Goal: Information Seeking & Learning: Learn about a topic

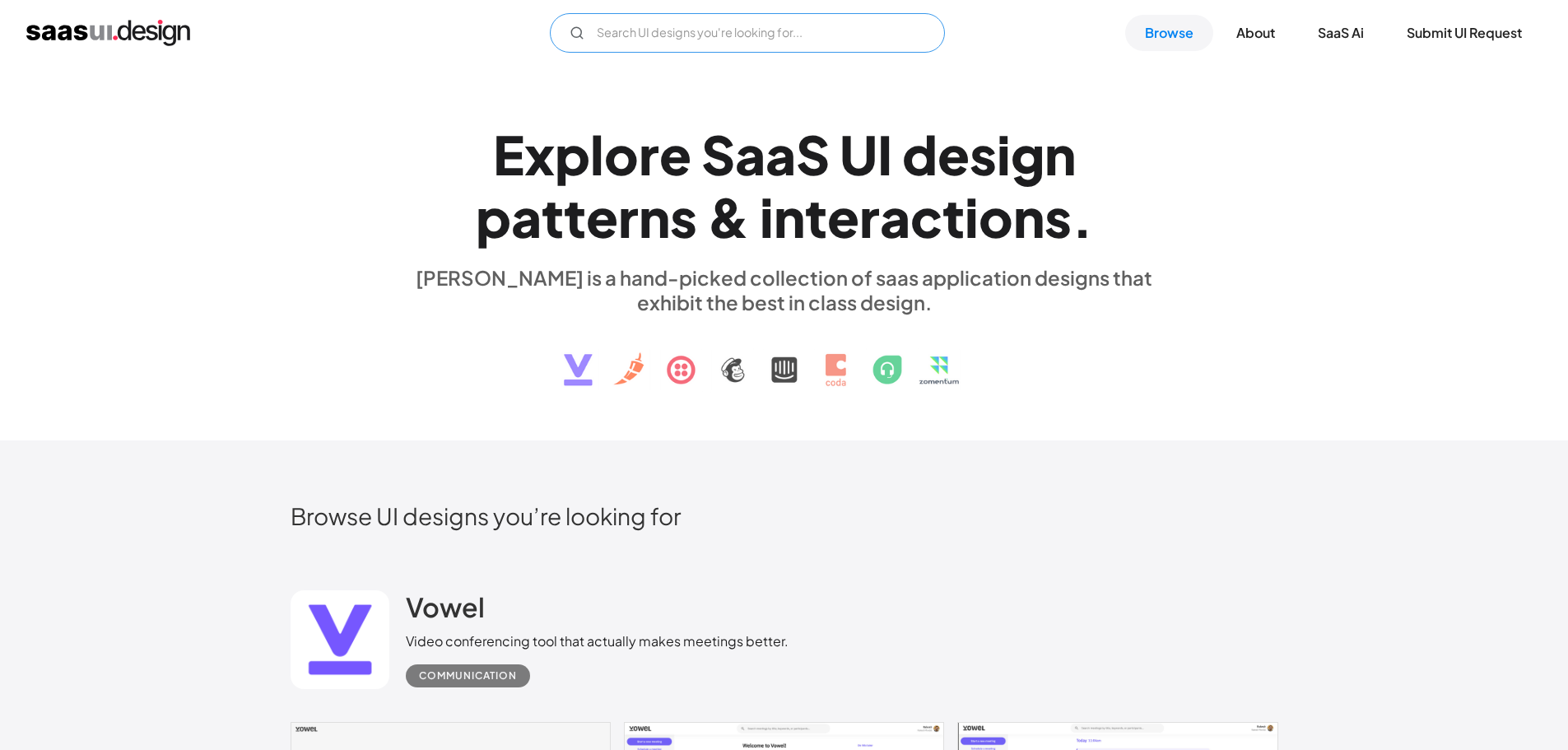
click at [747, 28] on input "Email Form" at bounding box center [747, 32] width 395 height 39
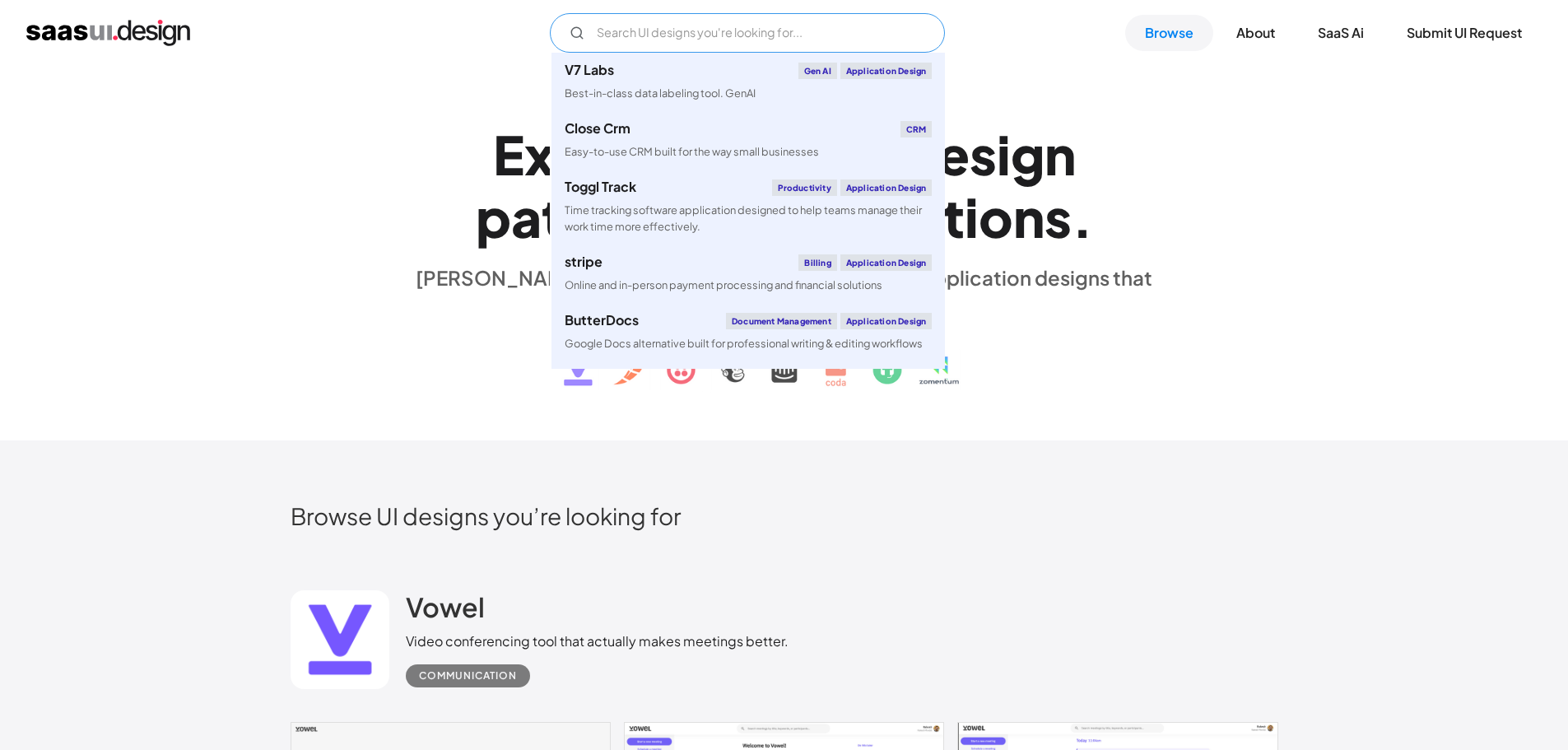
scroll to position [412, 0]
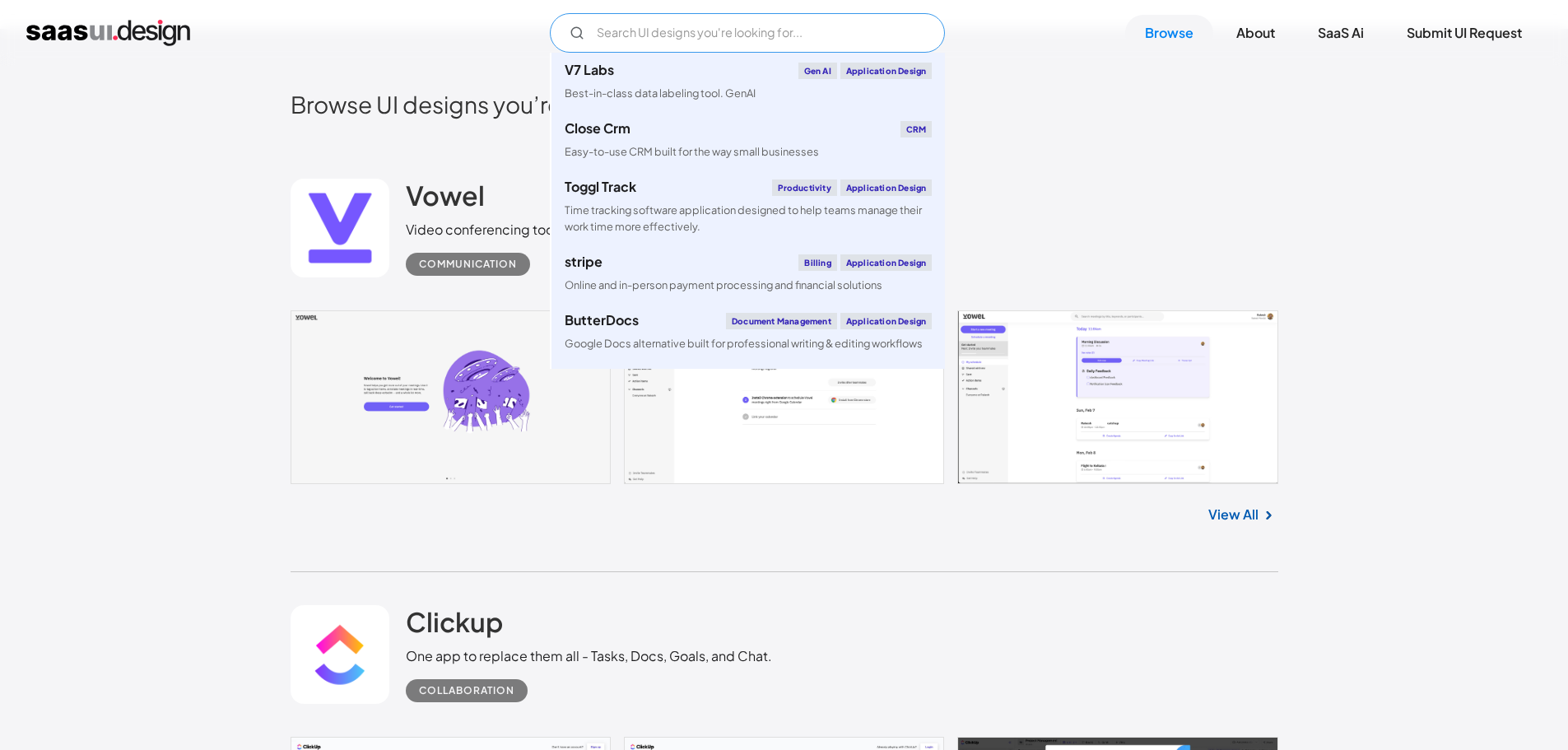
click at [617, 23] on input "Email Form" at bounding box center [747, 32] width 395 height 39
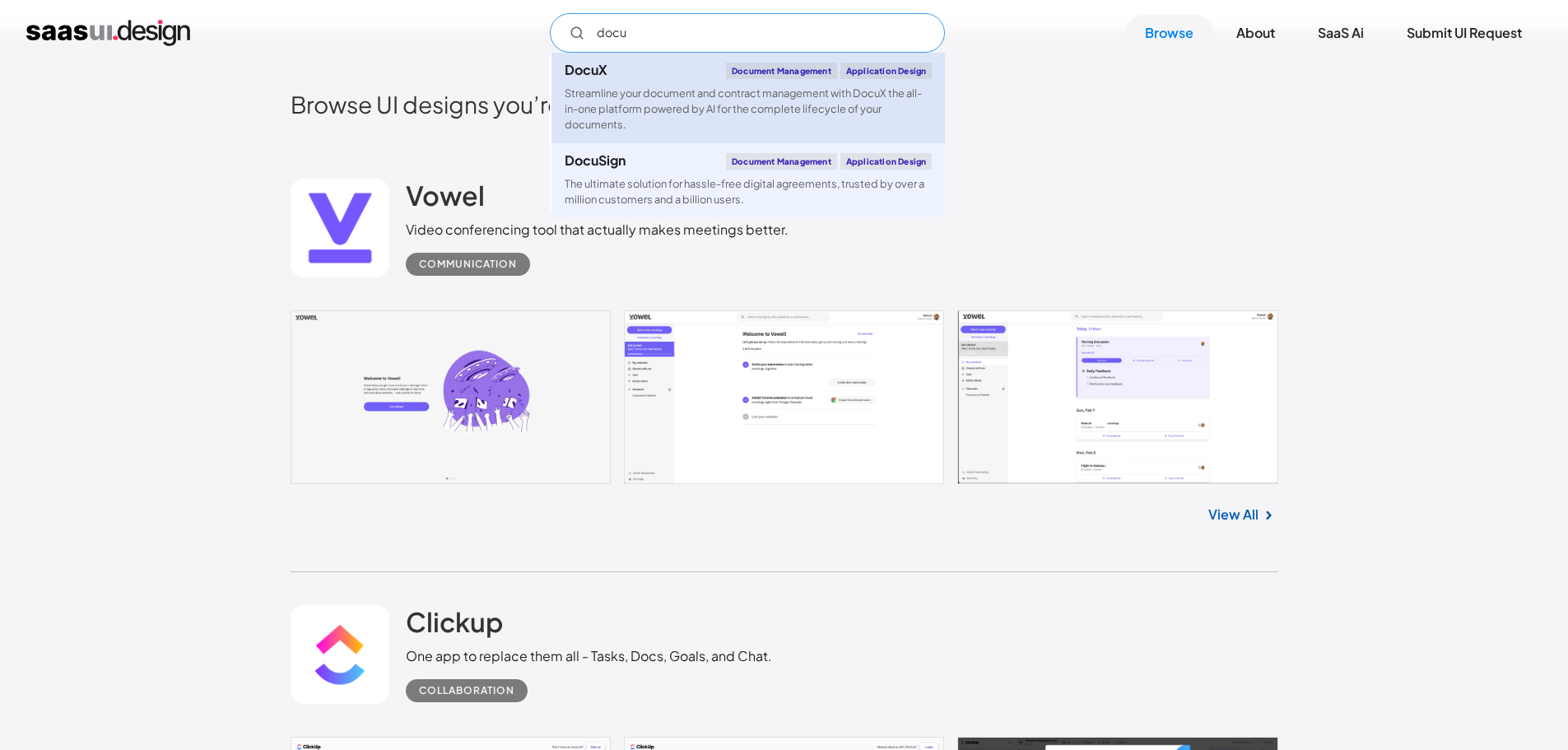
click at [756, 68] on div "Document Management" at bounding box center [781, 70] width 111 height 16
type input "docu"
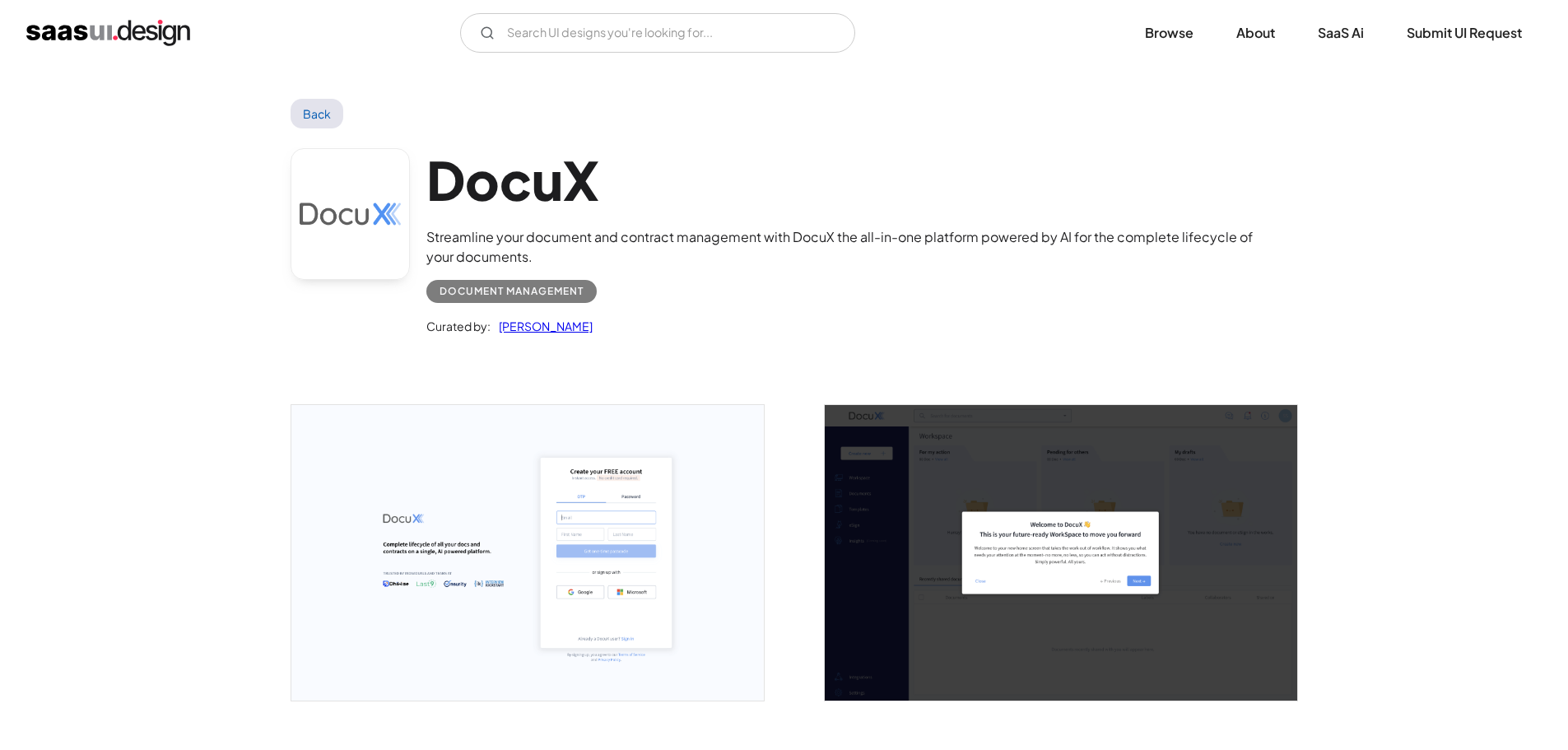
click at [464, 292] on div "Document Management" at bounding box center [512, 291] width 144 height 20
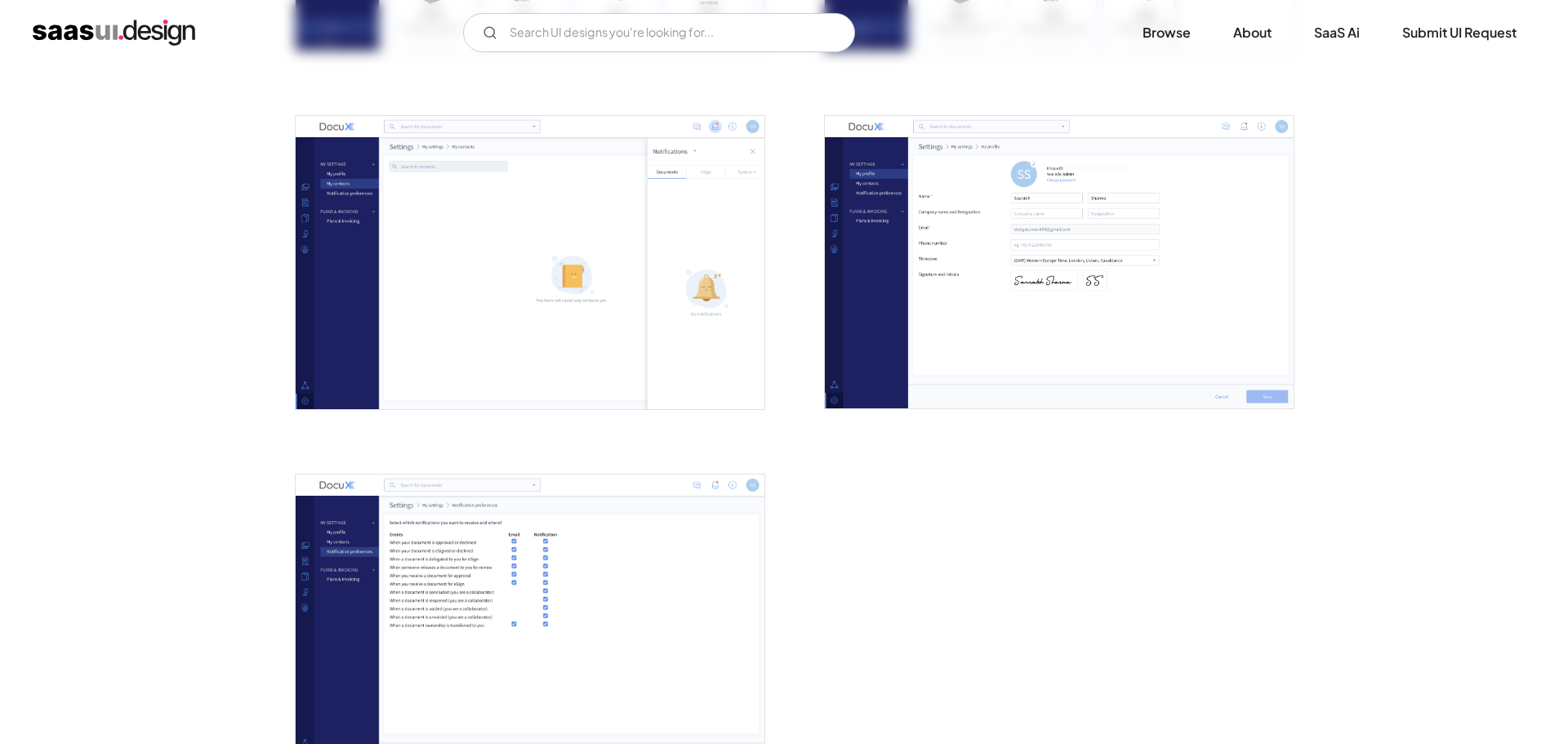
scroll to position [3674, 0]
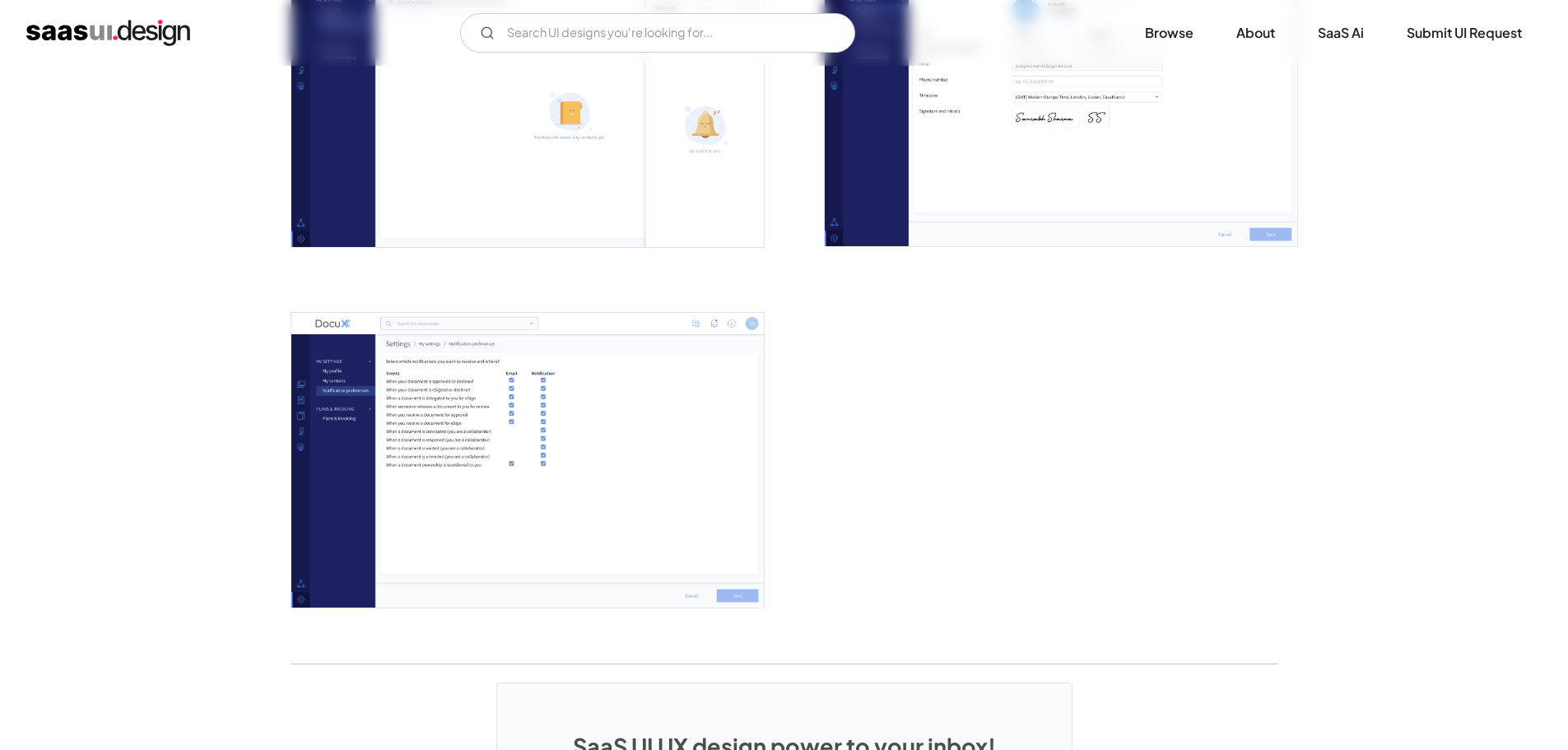
click at [697, 384] on img "open lightbox" at bounding box center [527, 460] width 472 height 296
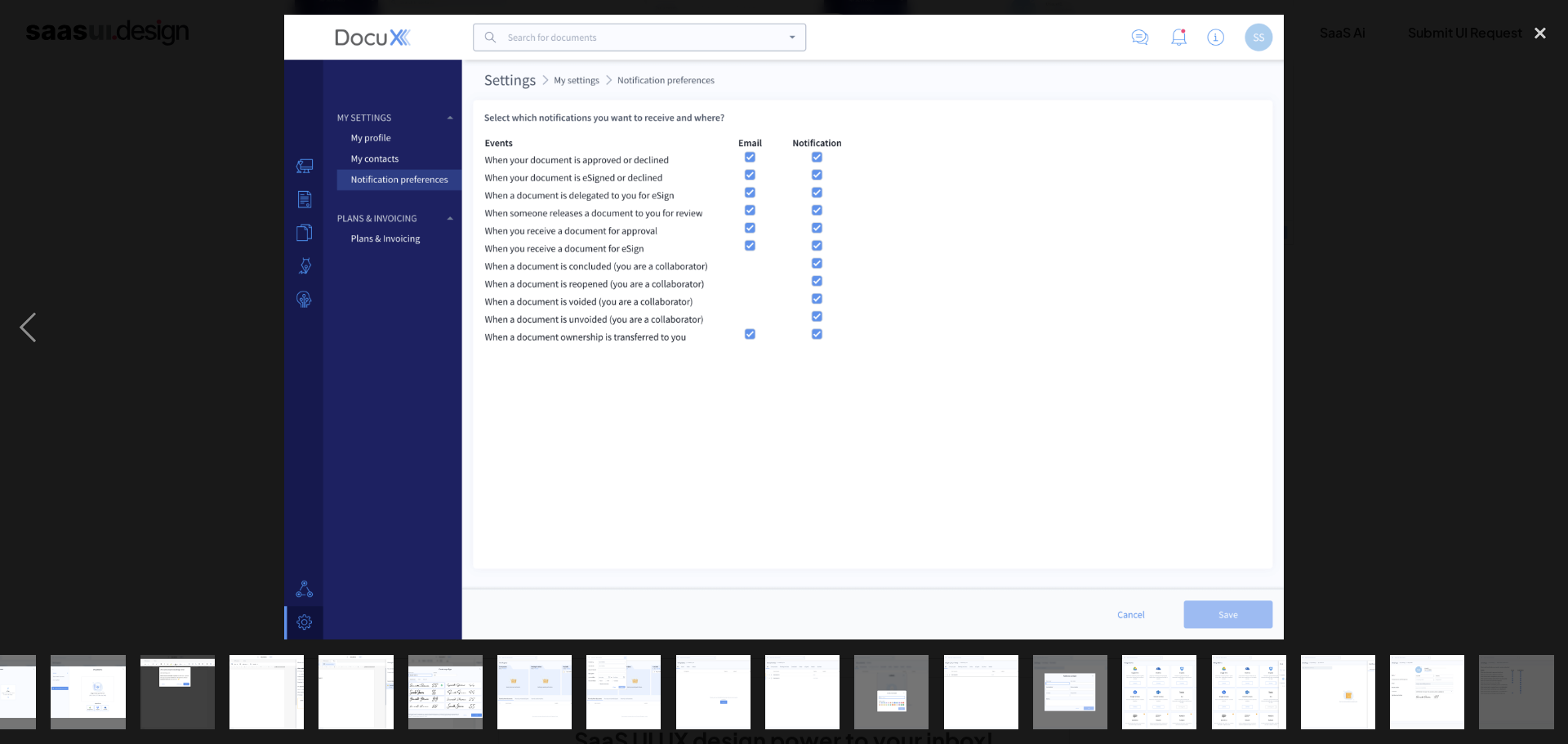
scroll to position [0, 322]
click at [1422, 660] on img "show item 20 of 21" at bounding box center [1426, 692] width 120 height 75
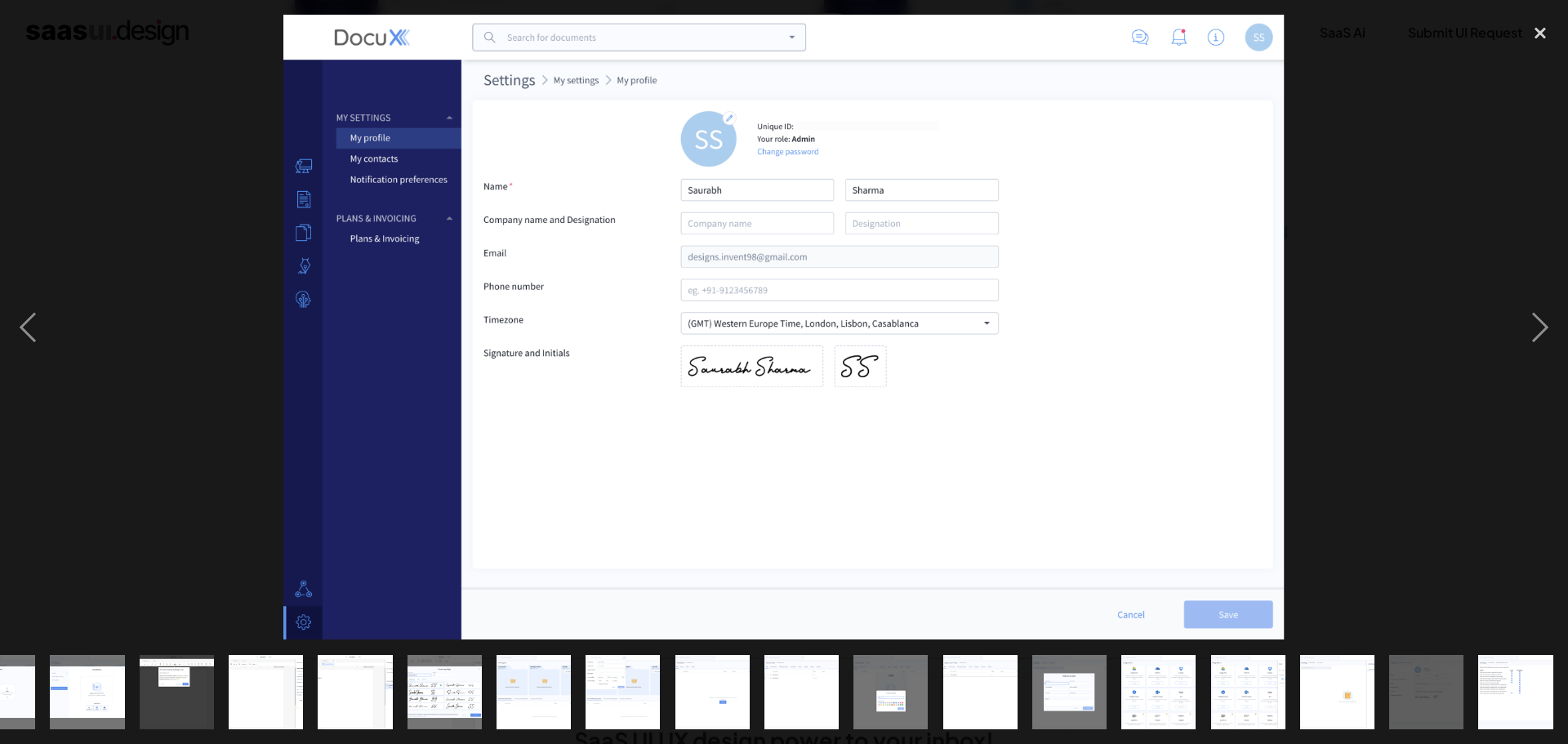
click at [1359, 675] on img "show item 19 of 21" at bounding box center [1337, 692] width 120 height 75
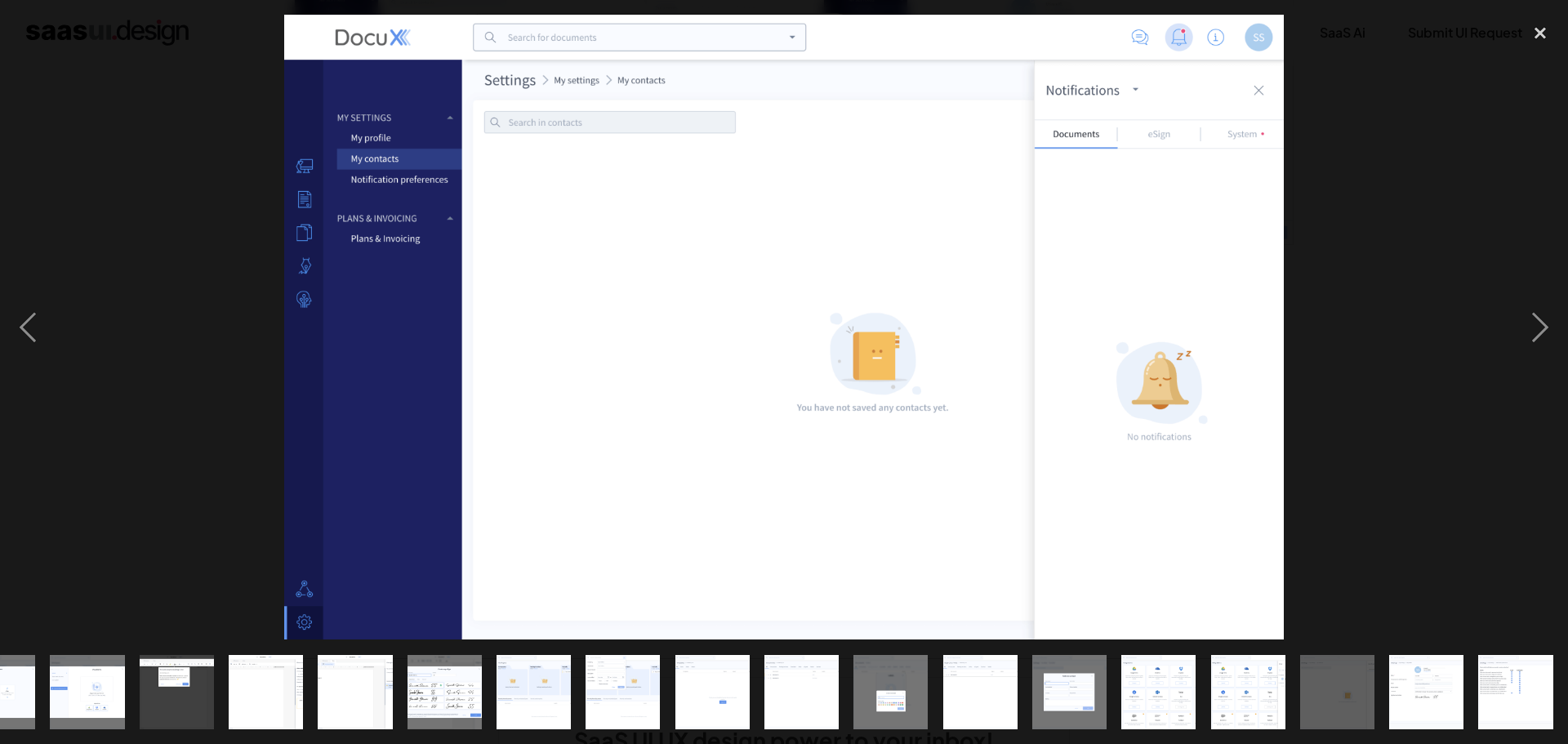
click at [1220, 674] on img "show item 18 of 21" at bounding box center [1248, 692] width 120 height 75
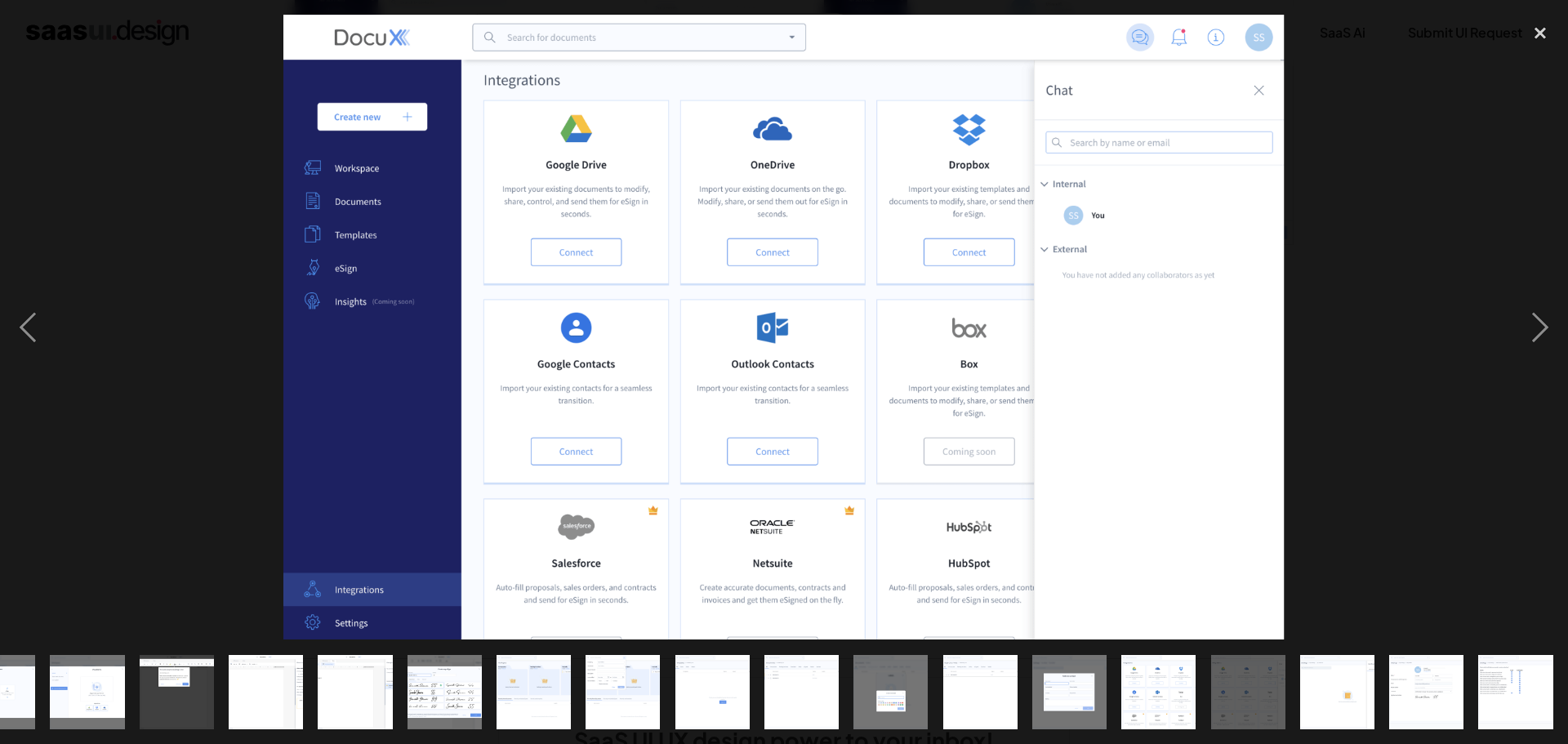
click at [1160, 678] on img "show item 17 of 21" at bounding box center [1159, 692] width 120 height 75
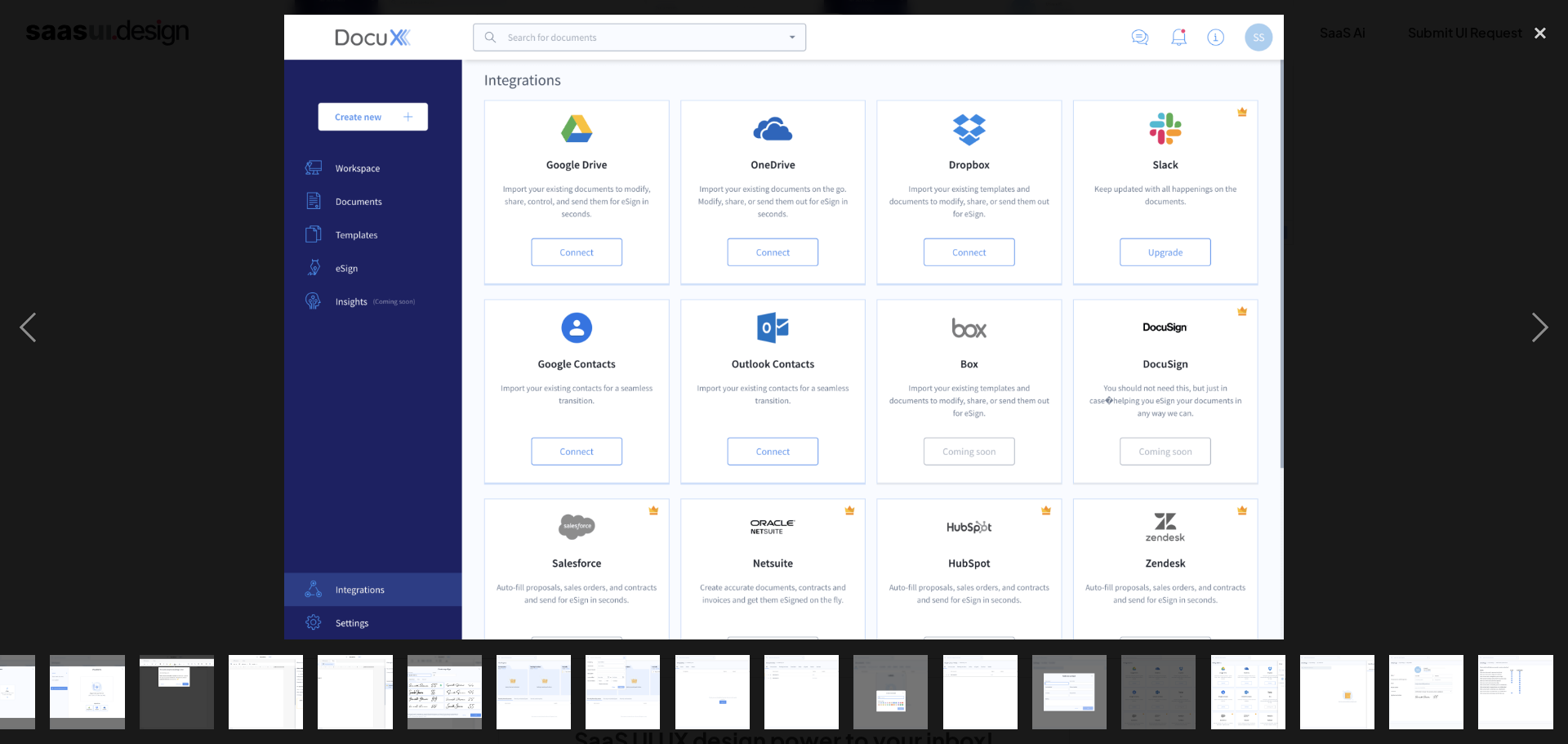
click at [1053, 676] on img "show item 16 of 21" at bounding box center [1070, 692] width 120 height 75
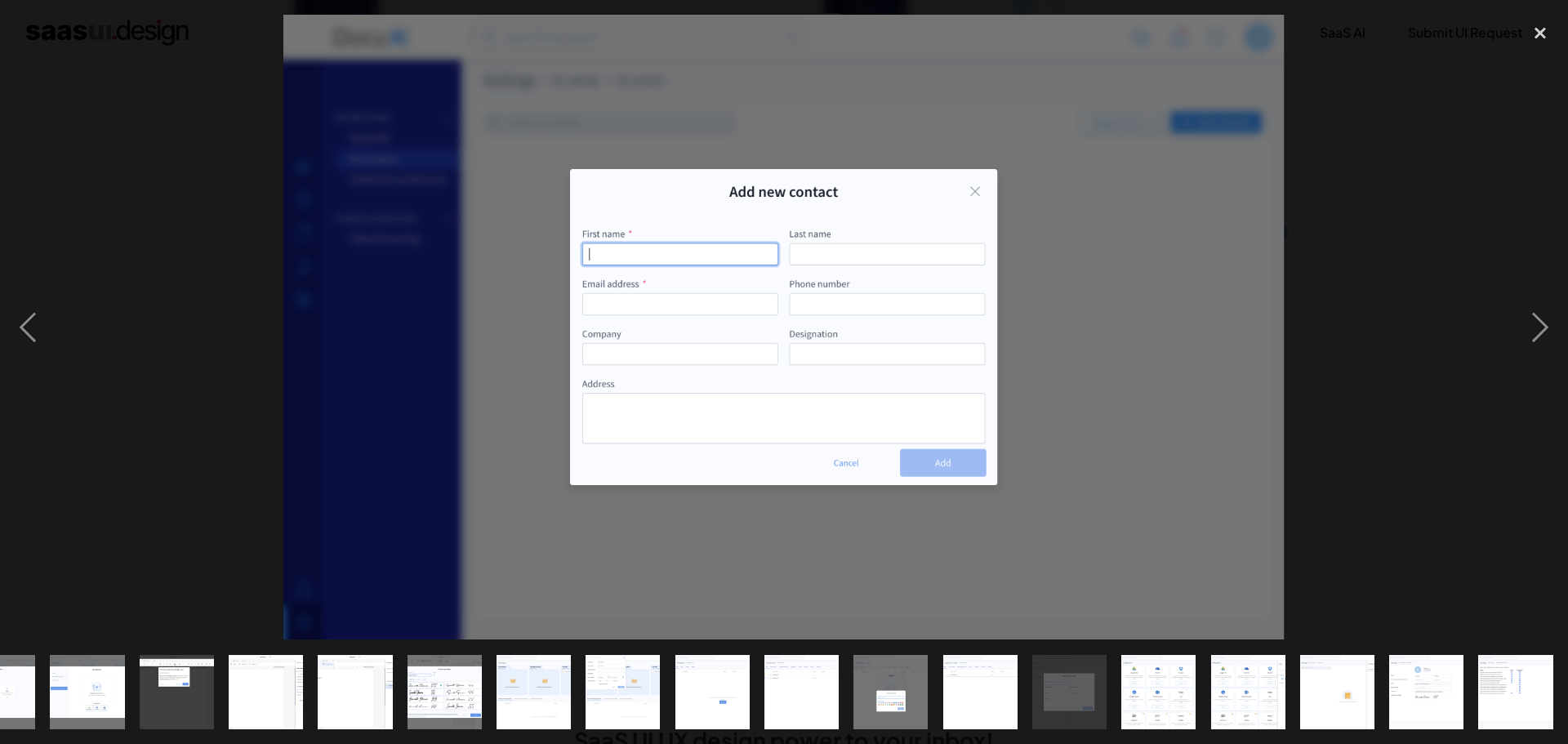
click at [954, 688] on img "show item 15 of 21" at bounding box center [980, 692] width 120 height 75
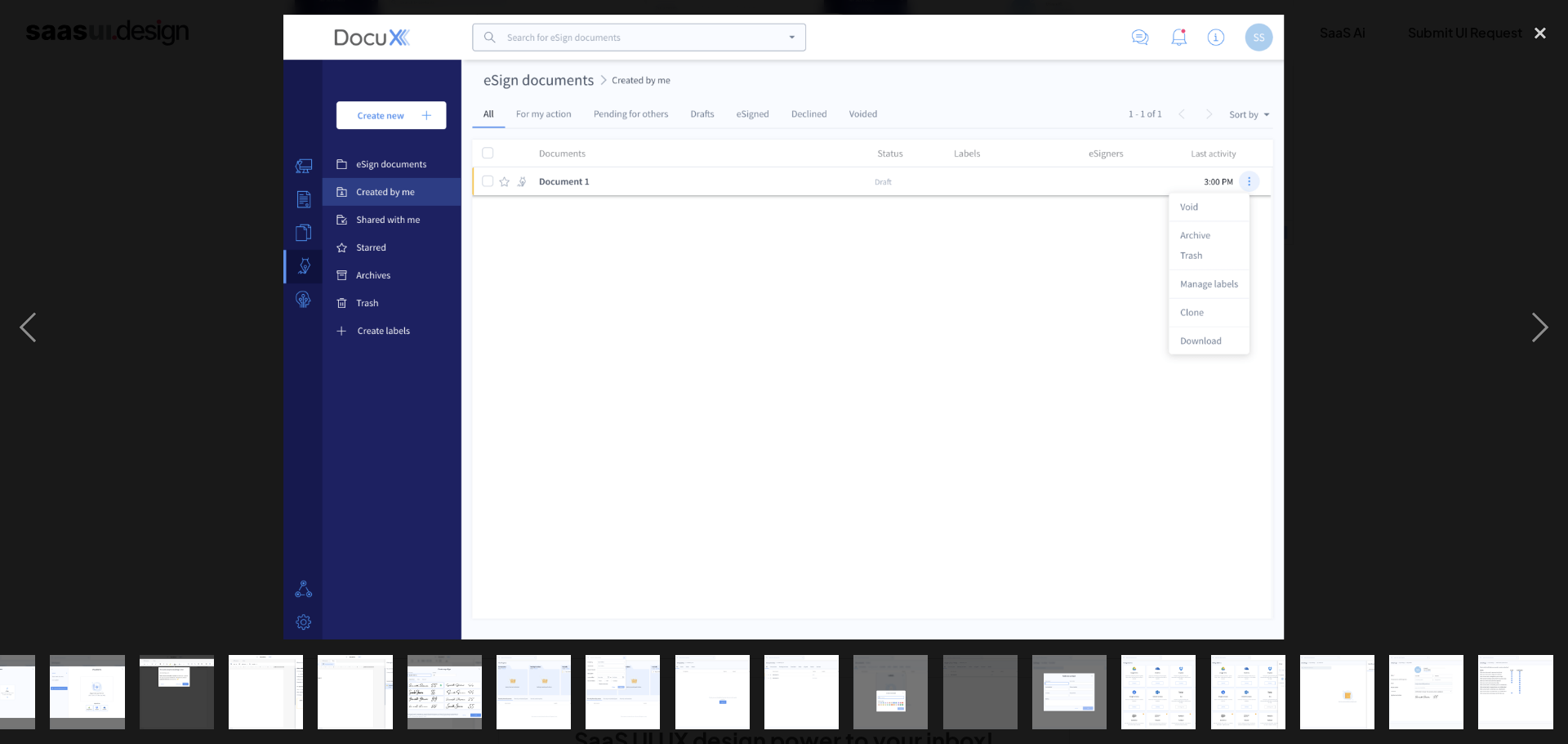
click at [865, 679] on img "show item 14 of 21" at bounding box center [891, 692] width 120 height 75
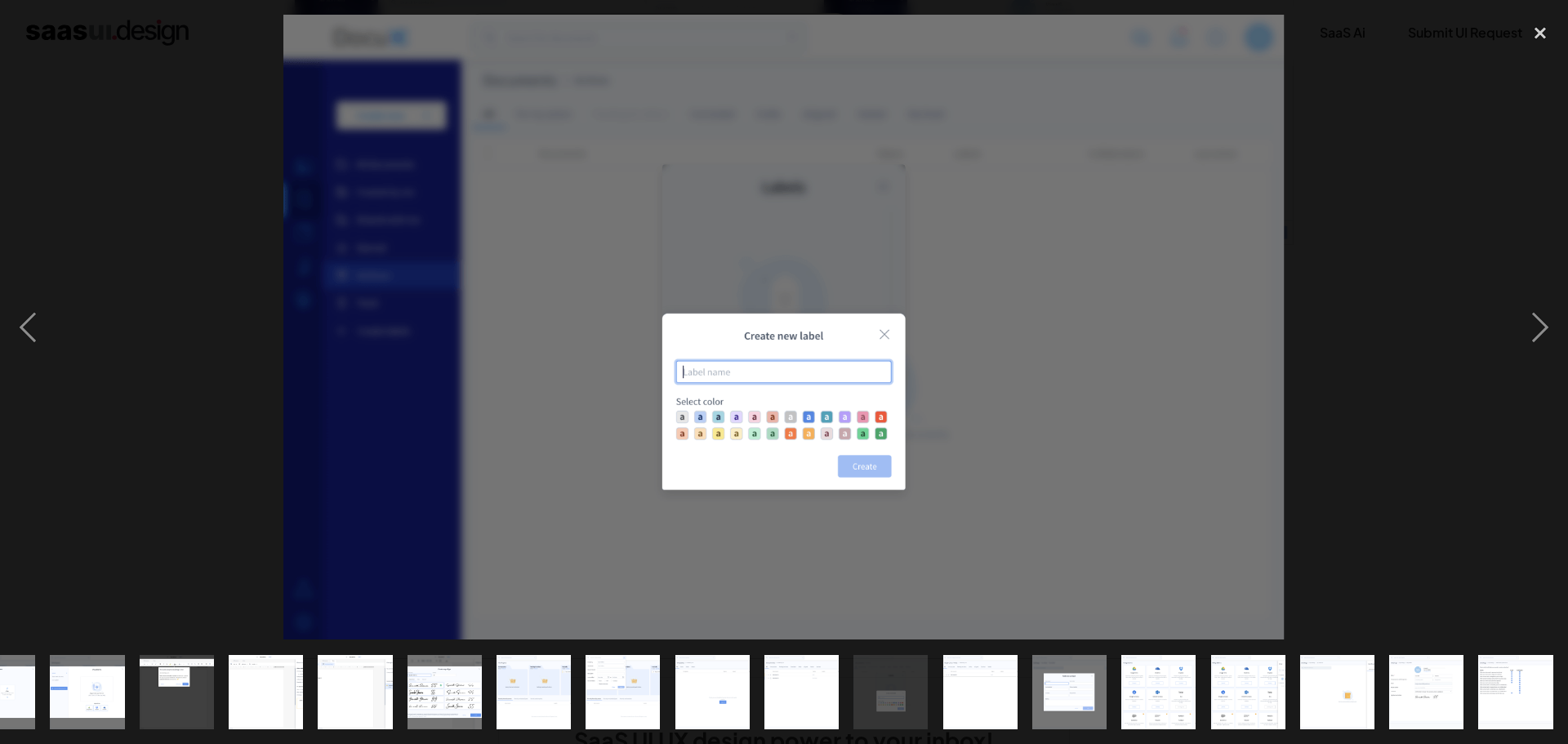
click at [797, 673] on img "show item 13 of 21" at bounding box center [802, 692] width 120 height 75
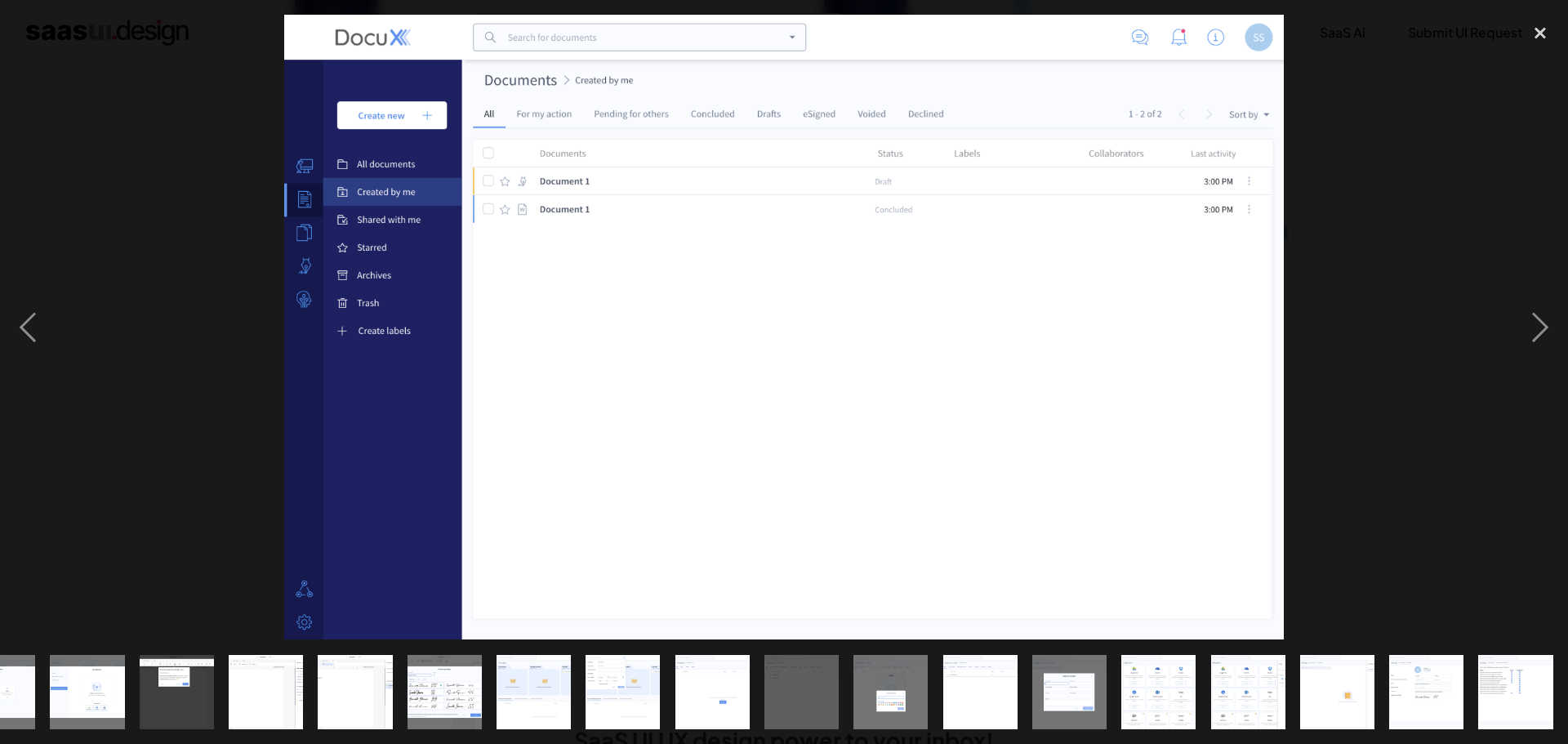
click at [714, 670] on img "show item 12 of 21" at bounding box center [712, 692] width 120 height 75
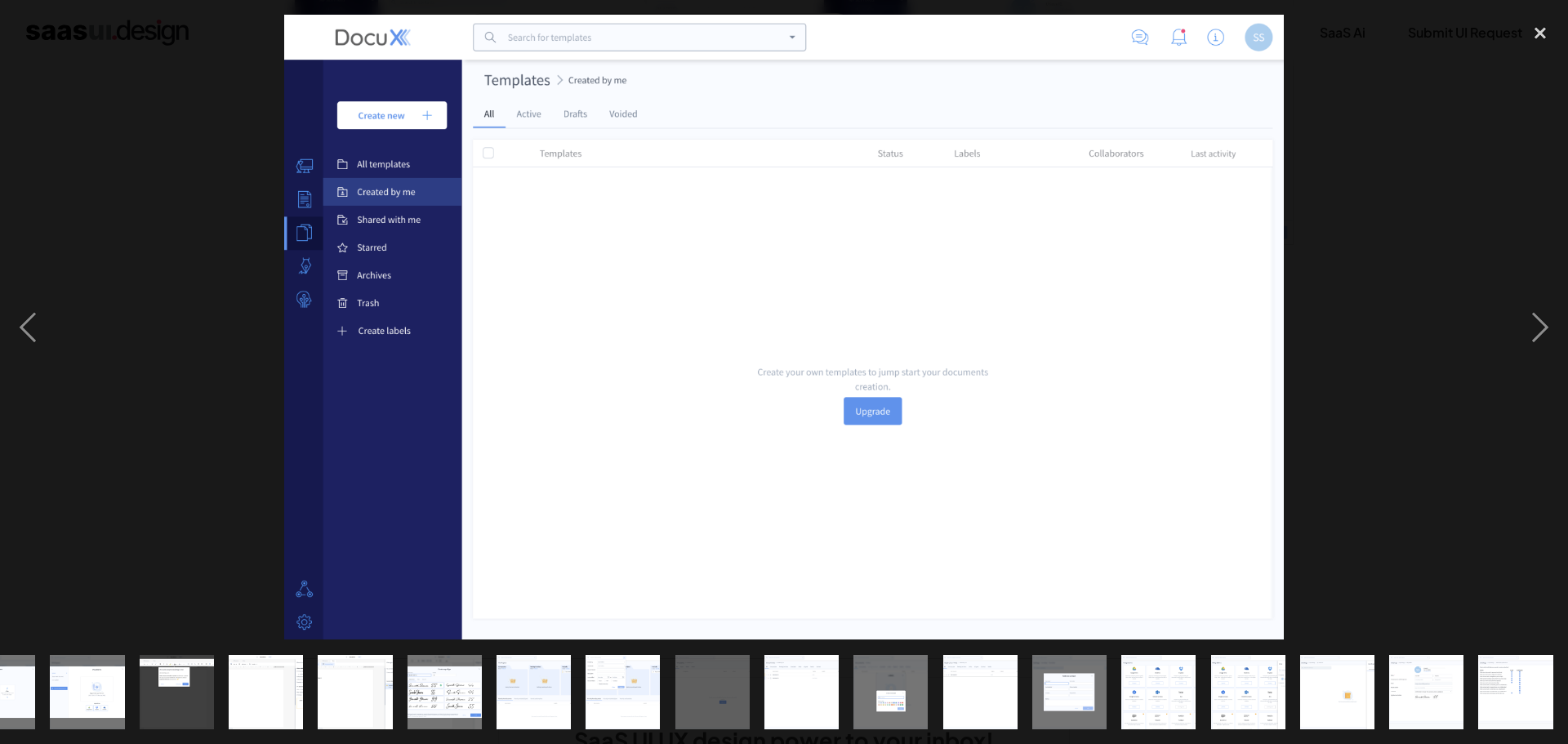
click at [573, 655] on div "show item 10 of 21" at bounding box center [533, 691] width 89 height 104
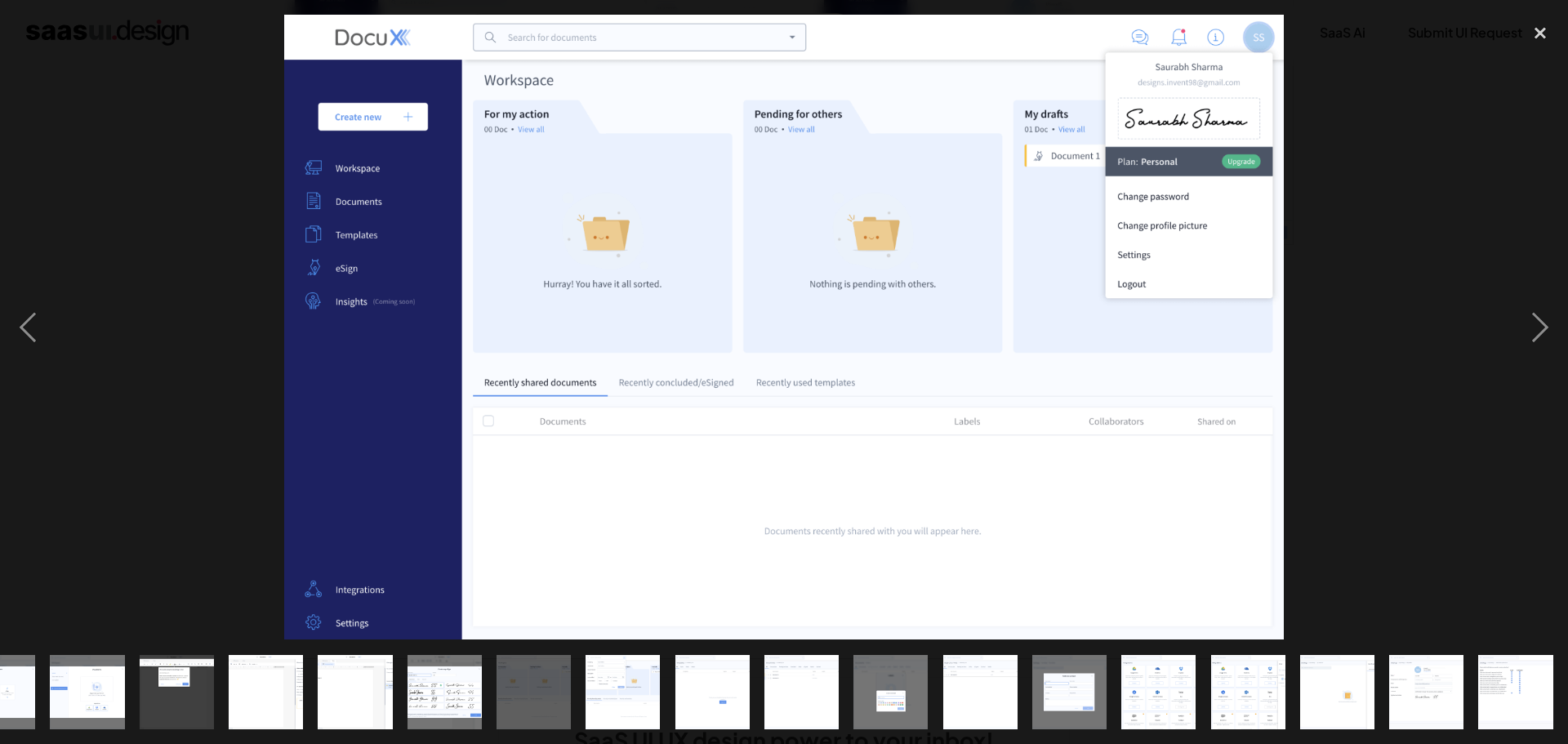
click at [620, 661] on img "show item 11 of 21" at bounding box center [623, 692] width 120 height 75
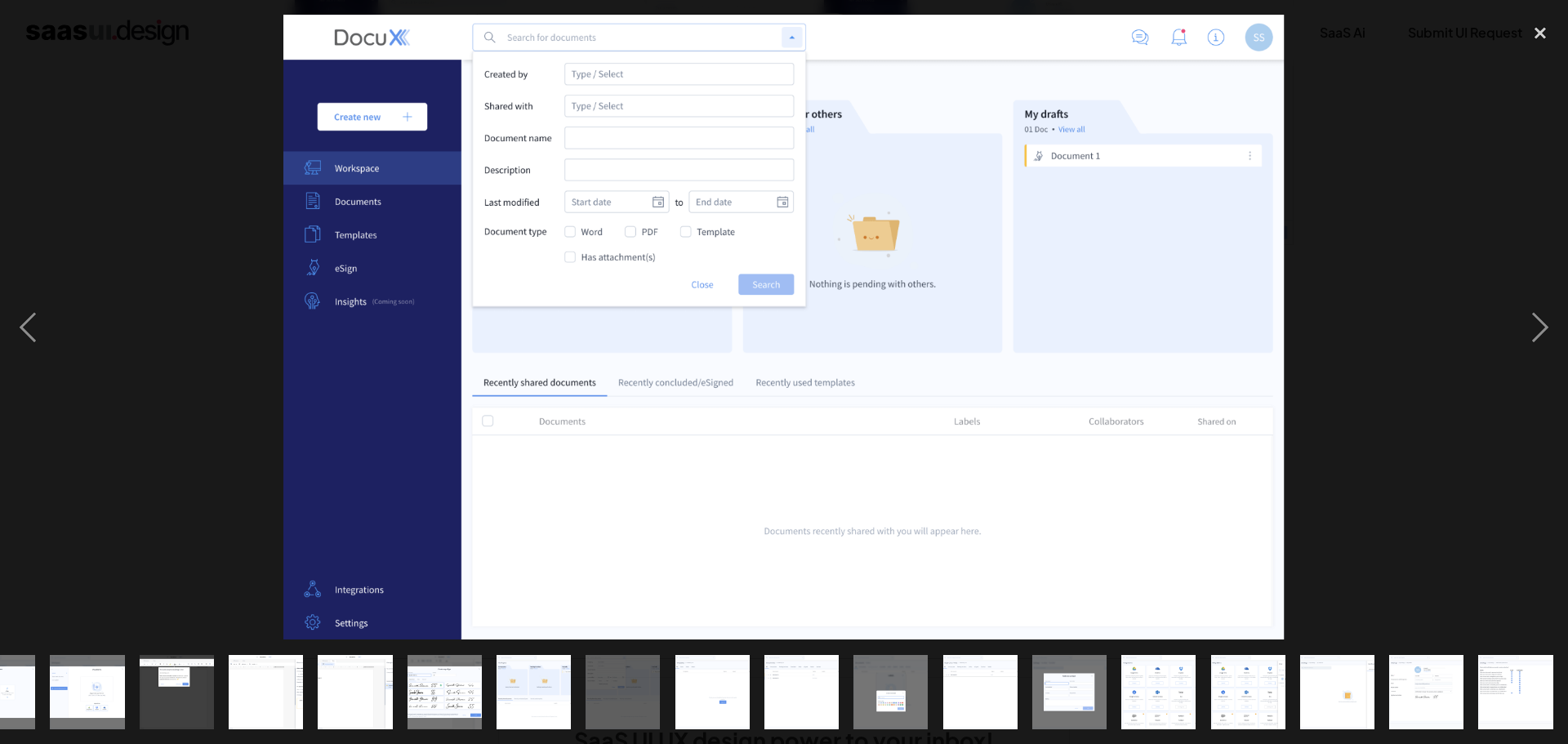
click at [544, 665] on img "show item 10 of 21" at bounding box center [534, 692] width 120 height 75
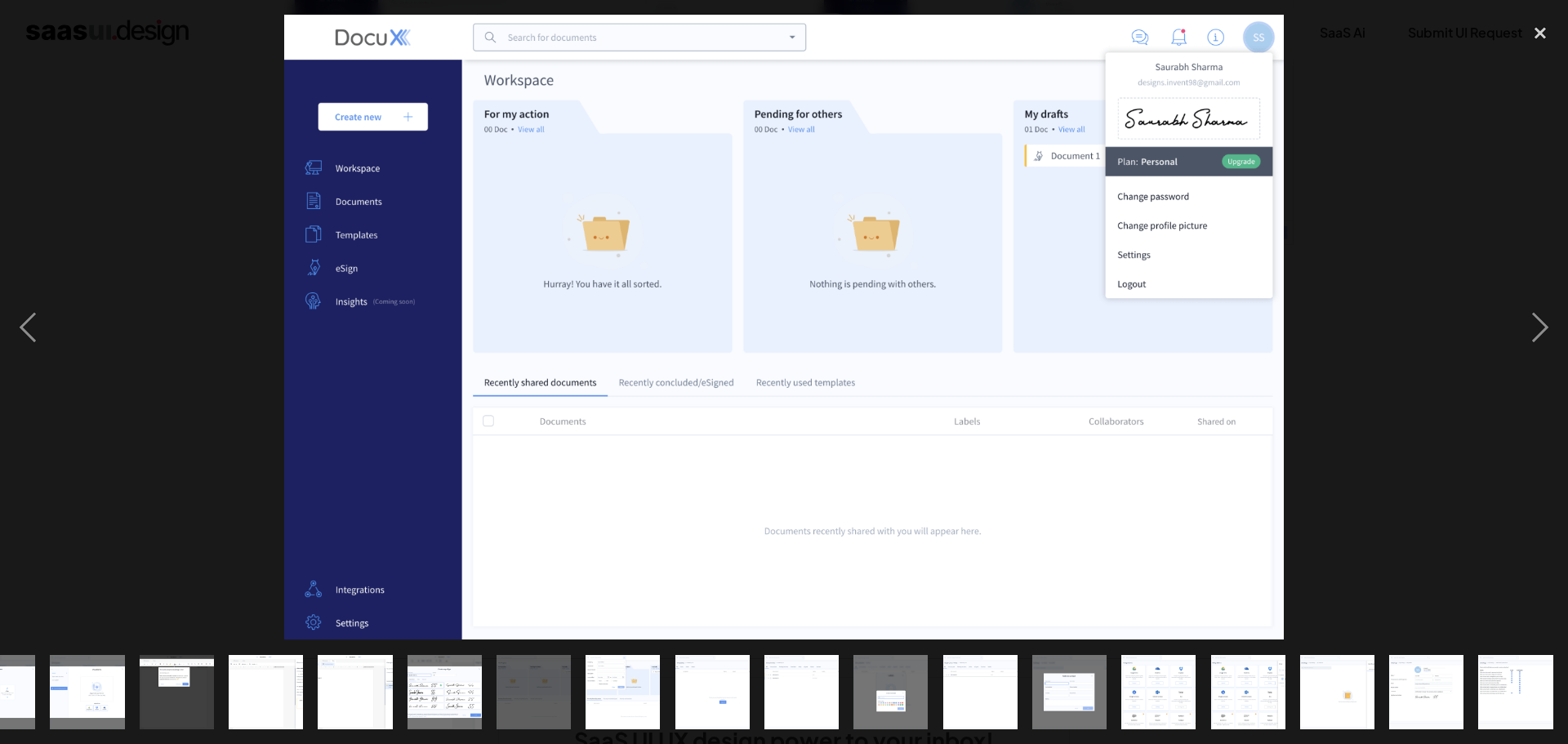
click at [446, 672] on img "show item 9 of 21" at bounding box center [444, 692] width 120 height 75
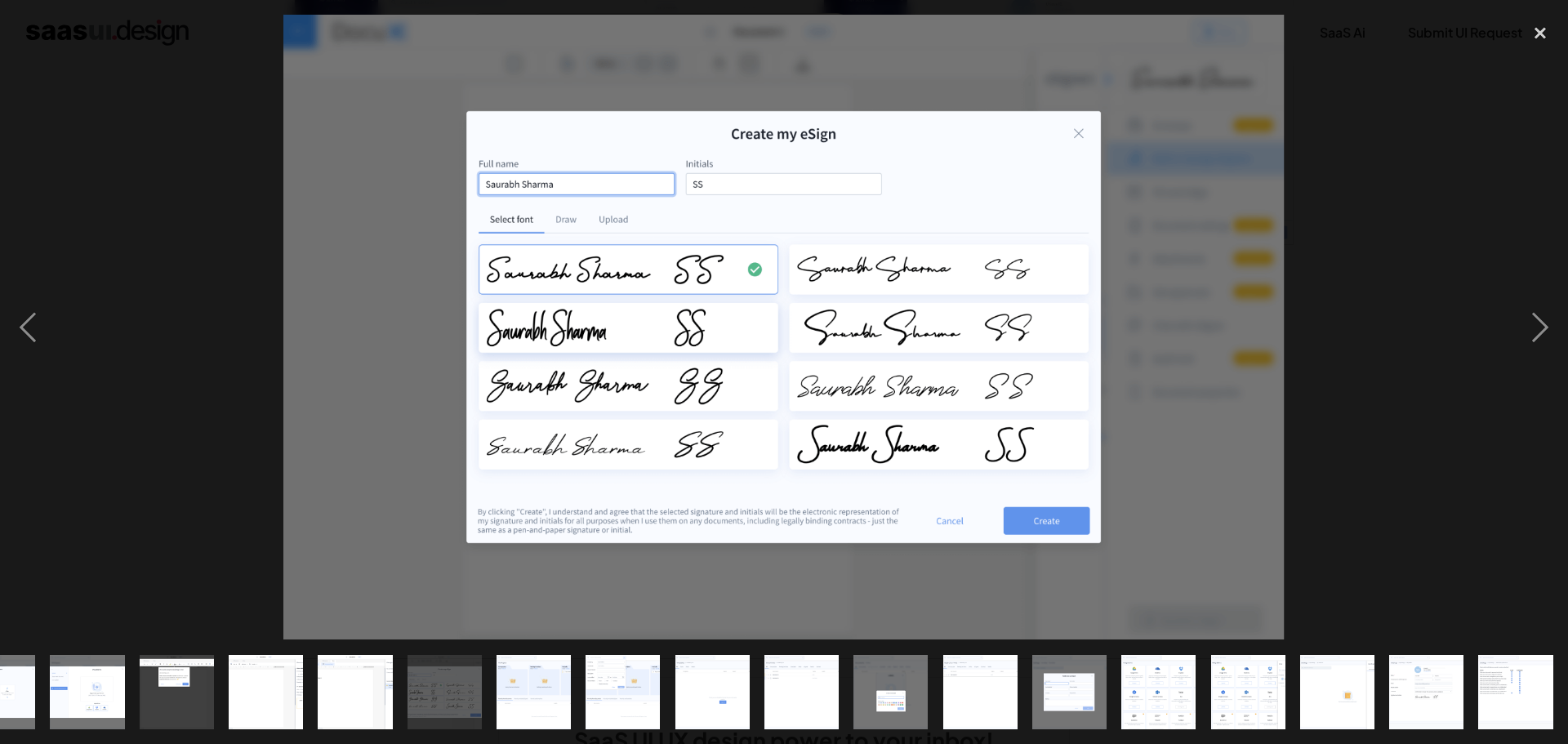
click at [363, 671] on img "show item 8 of 21" at bounding box center [355, 692] width 120 height 75
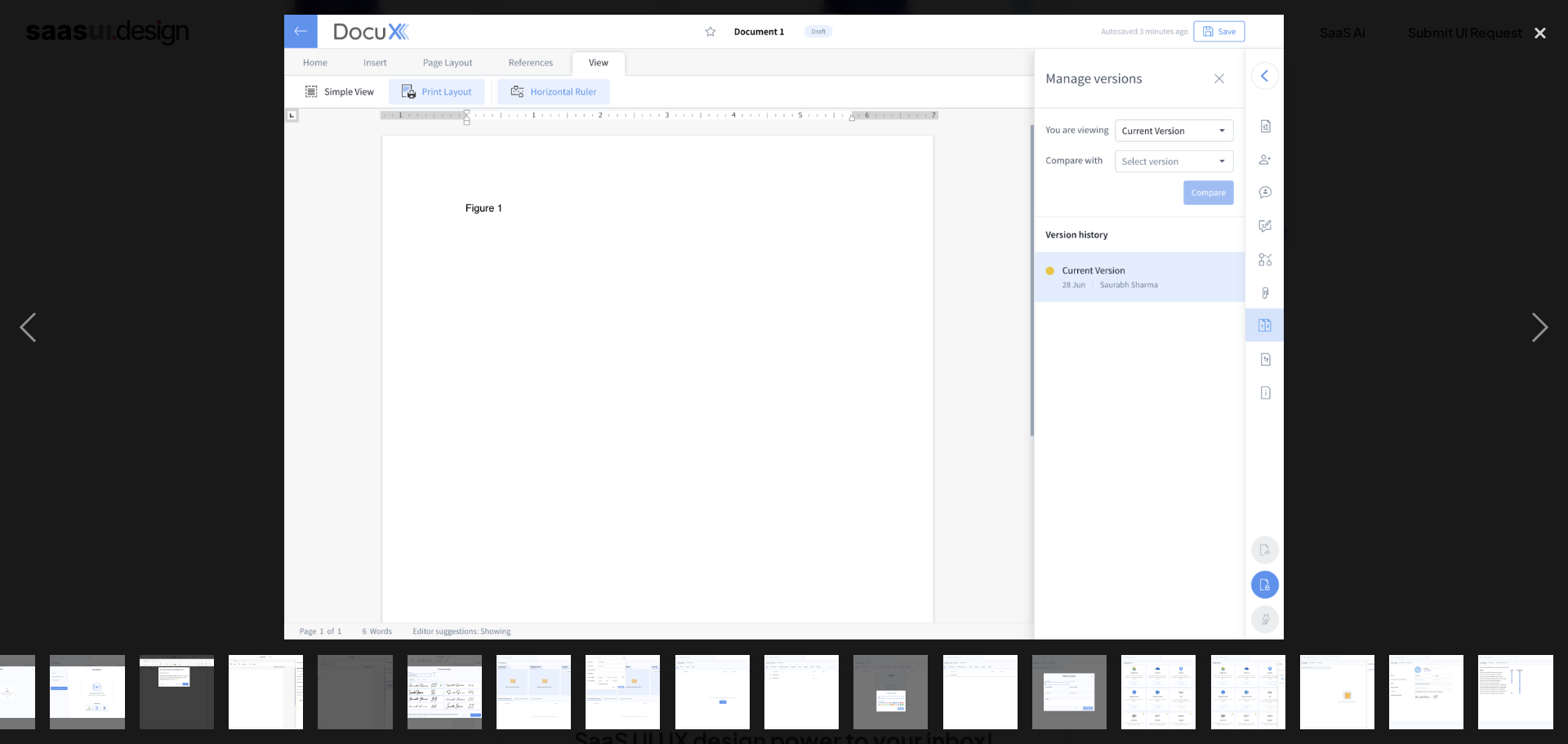
click at [309, 668] on div "show item 7 of 21" at bounding box center [265, 691] width 89 height 104
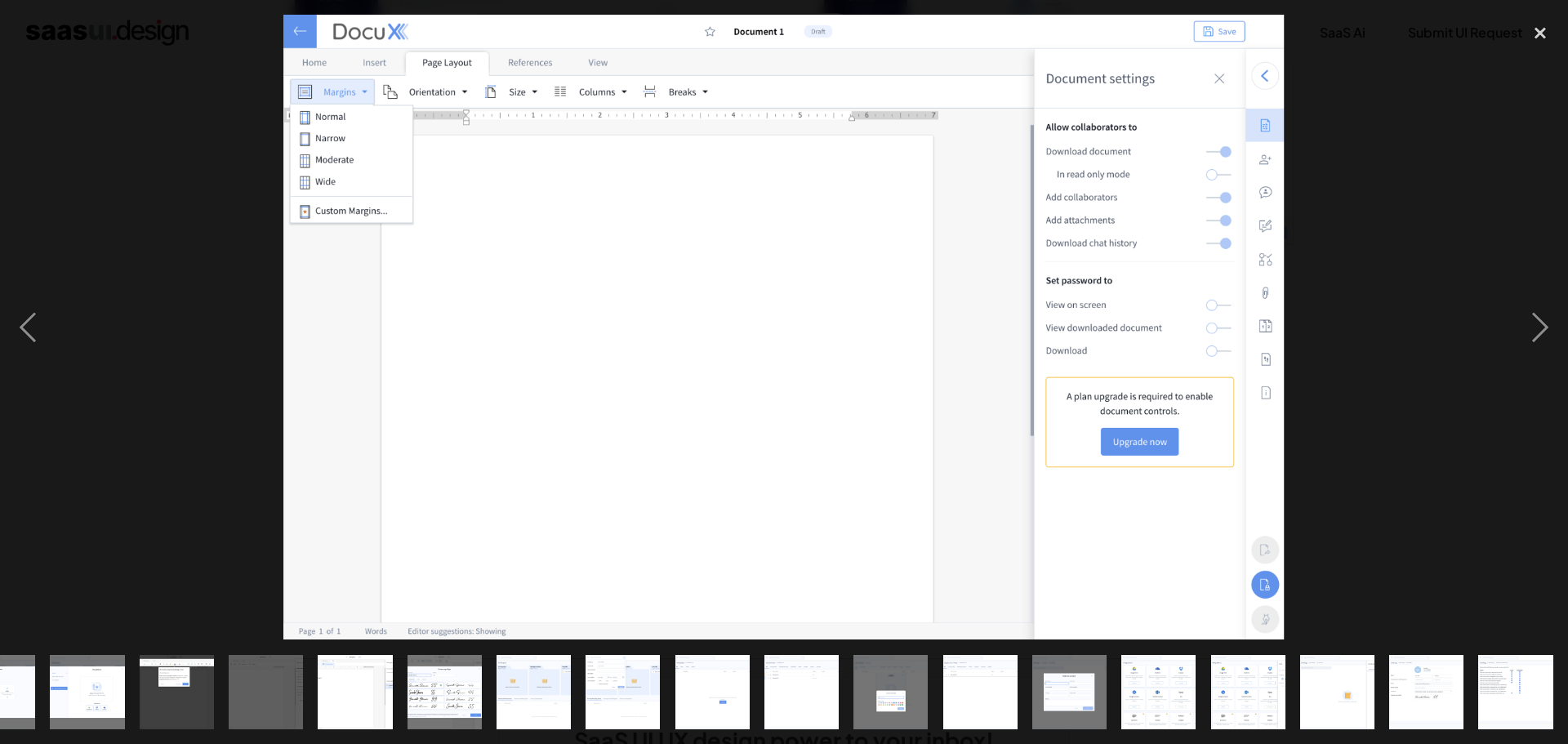
click at [310, 675] on div "show item 8 of 21" at bounding box center [354, 691] width 89 height 104
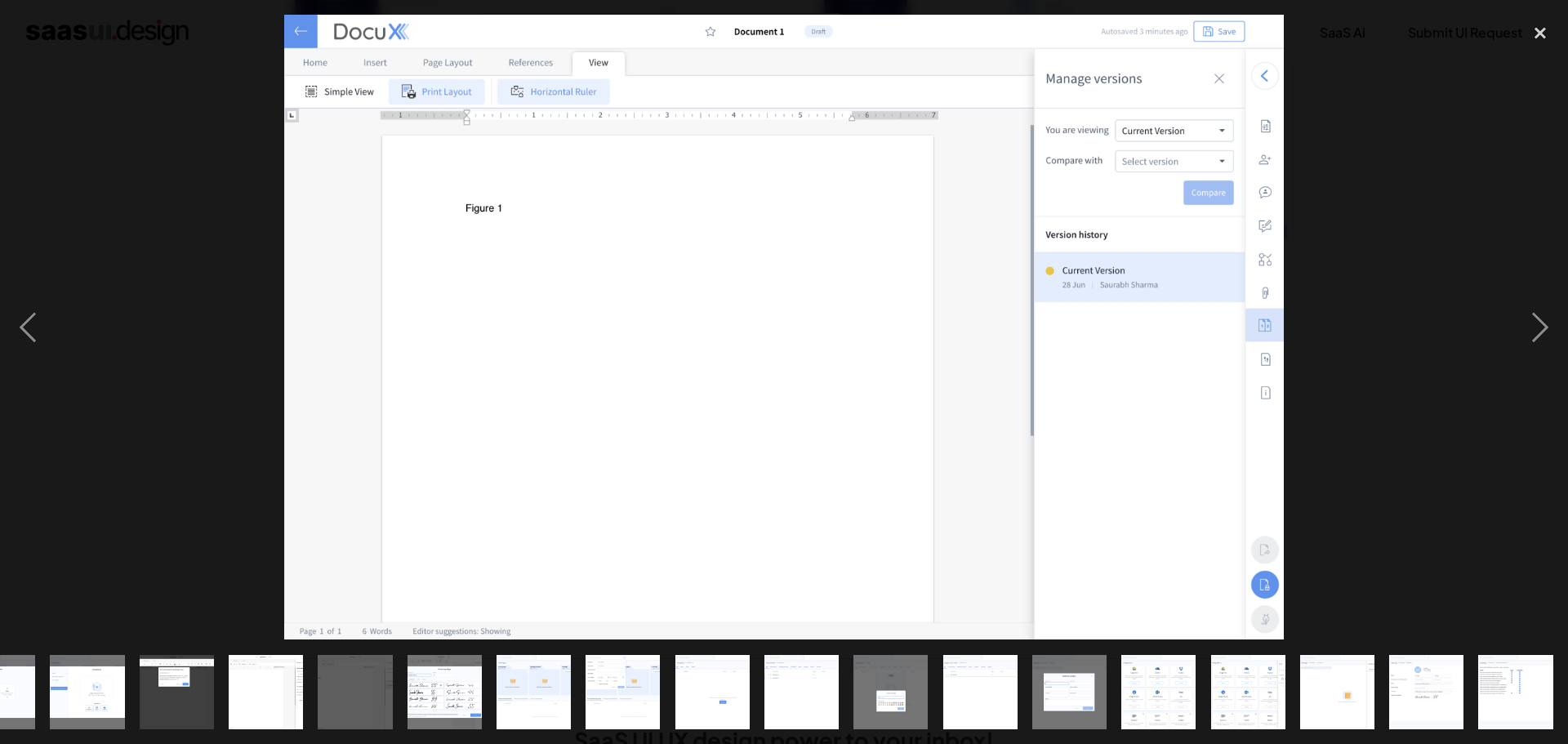
click at [206, 678] on img "show item 6 of 21" at bounding box center [176, 692] width 120 height 75
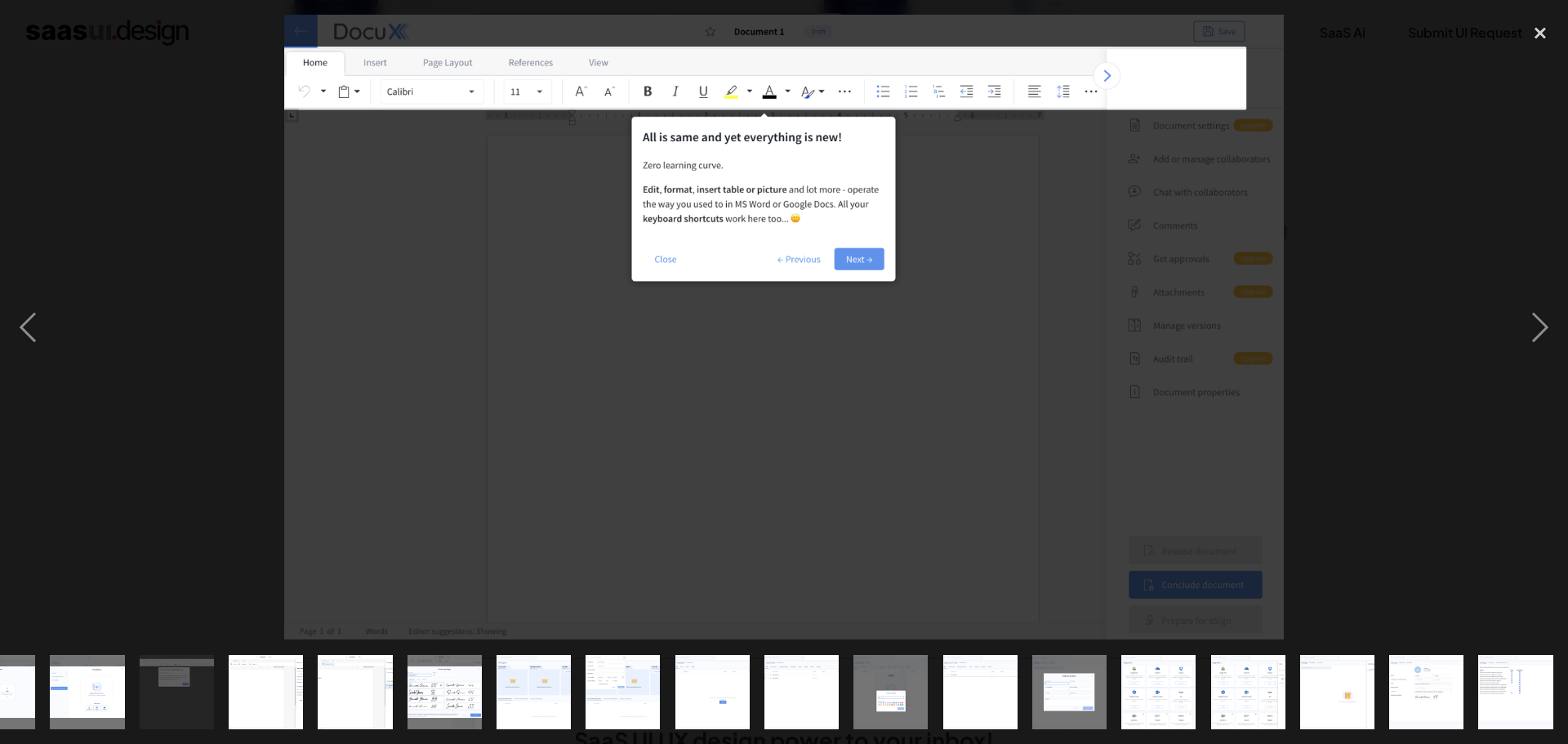
click at [141, 677] on img "show item 6 of 21" at bounding box center [176, 692] width 120 height 75
click at [90, 680] on img "show item 5 of 21" at bounding box center [87, 692] width 120 height 75
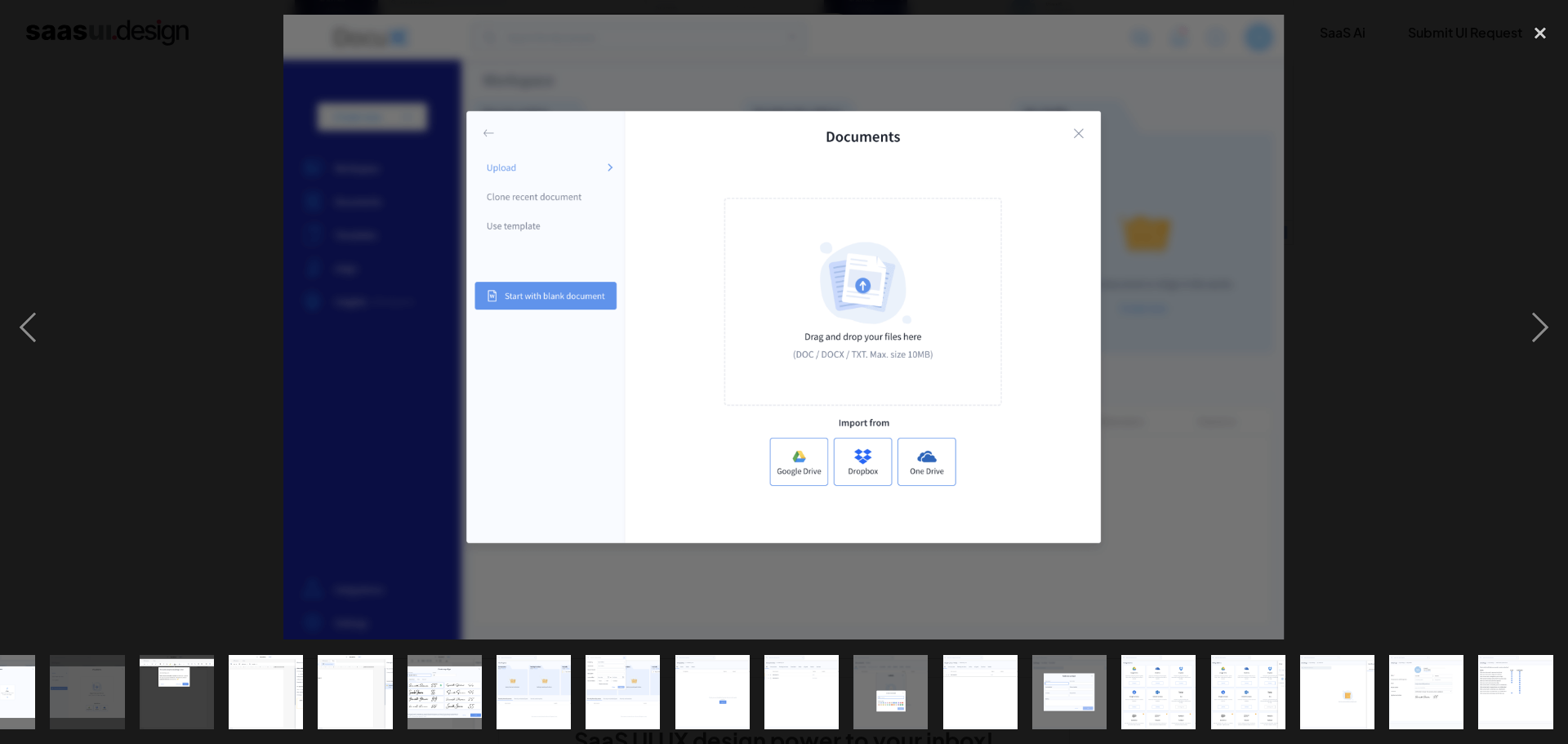
click at [59, 679] on img "show item 5 of 21" at bounding box center [87, 692] width 120 height 75
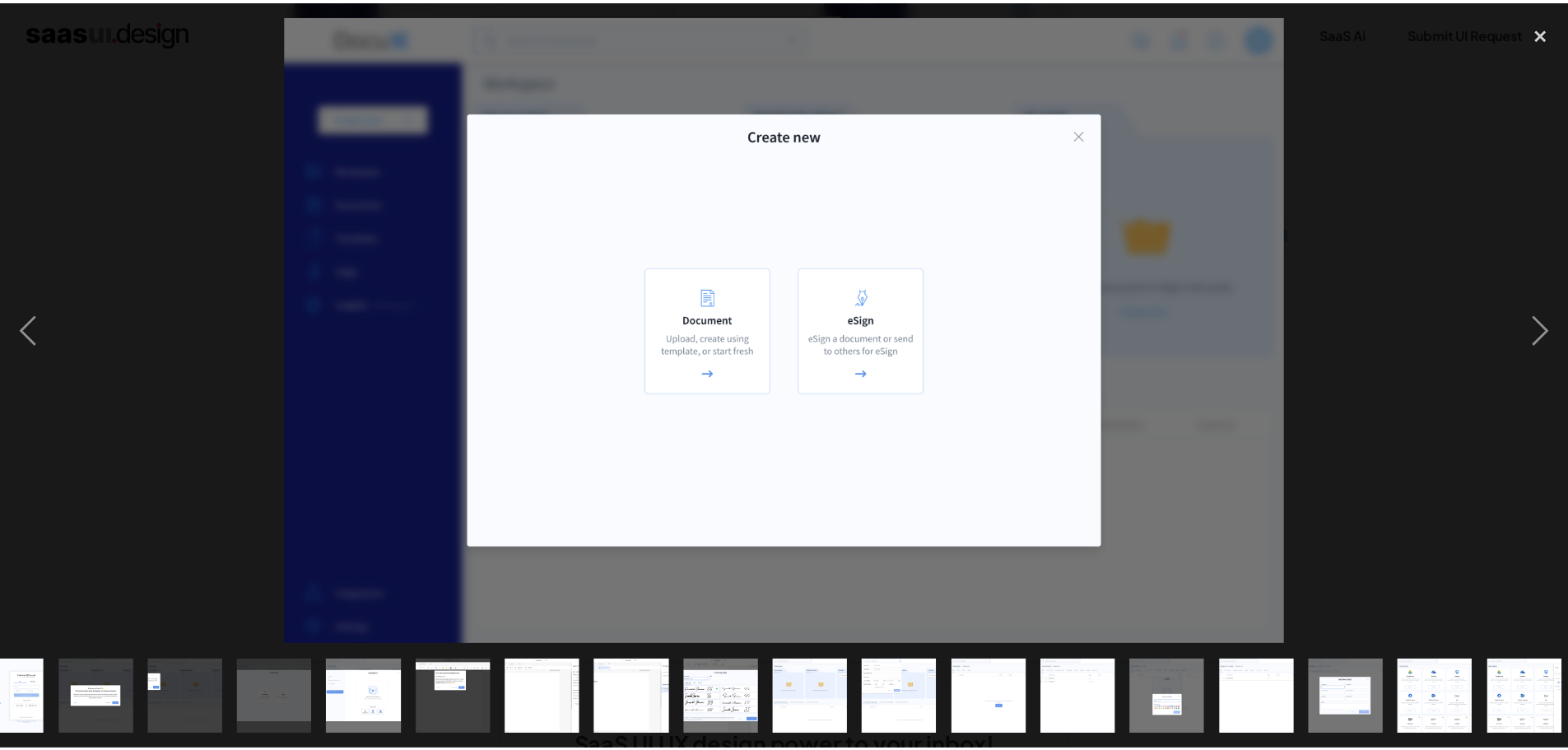
scroll to position [0, 0]
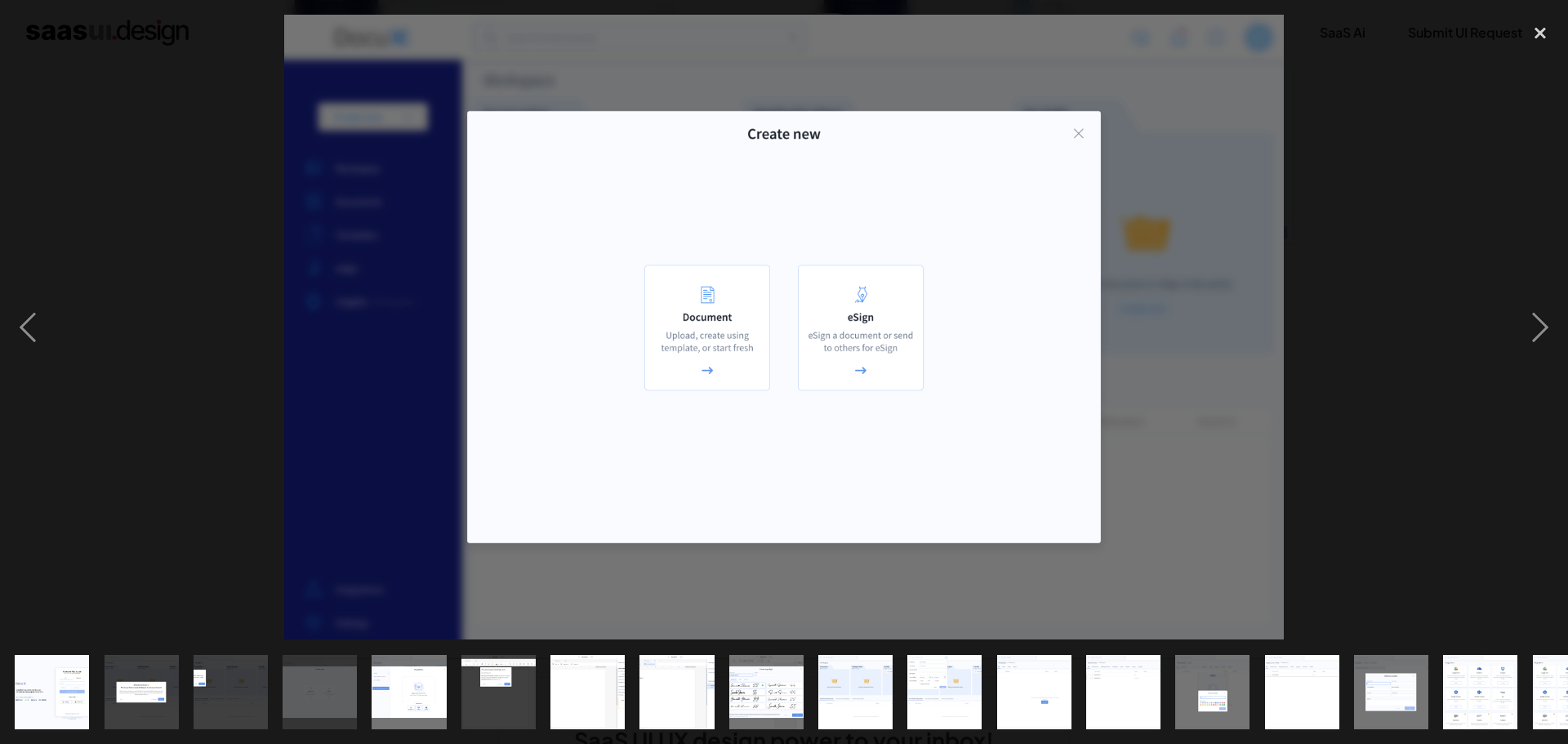
click at [148, 685] on img "show item 2 of 21" at bounding box center [141, 692] width 120 height 75
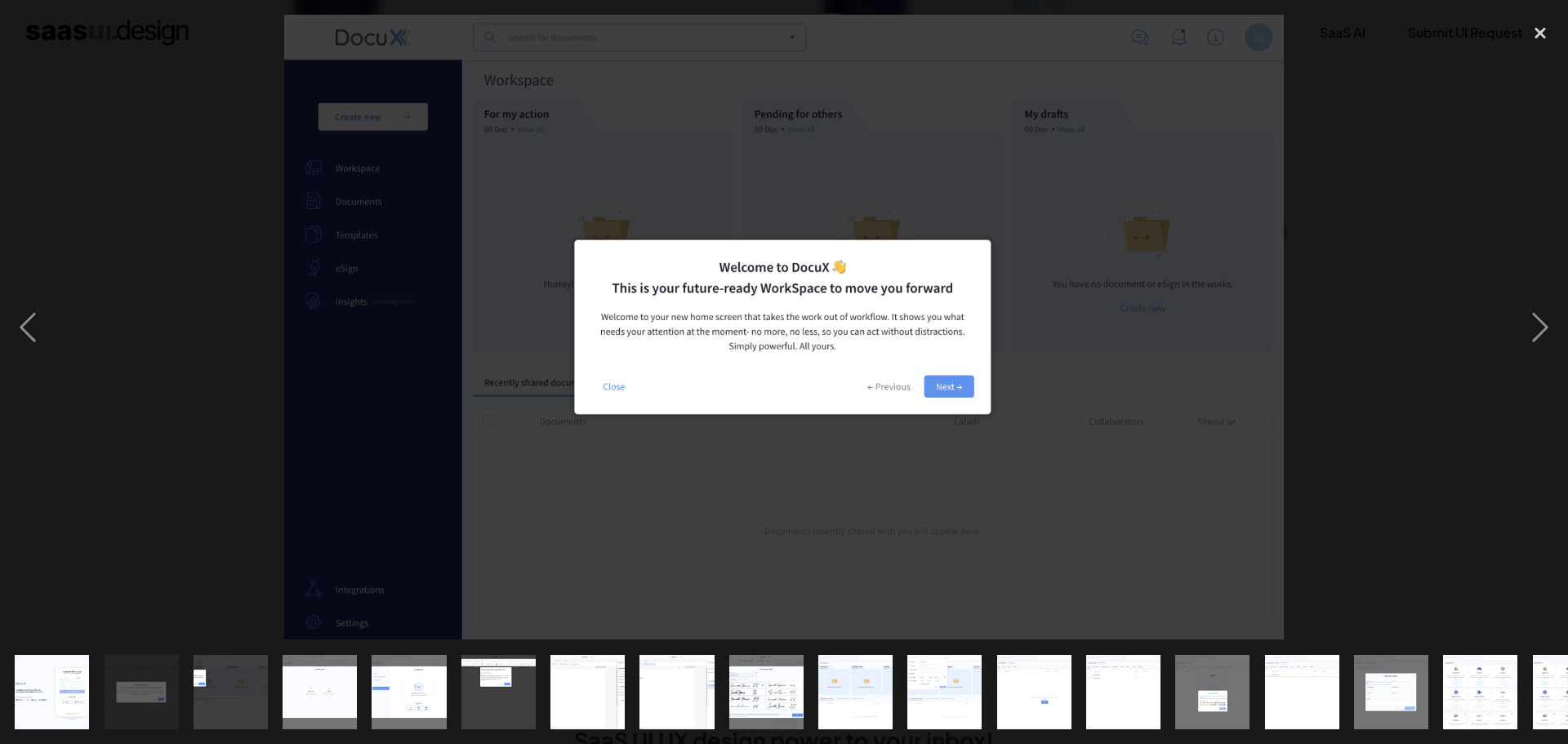
click at [76, 669] on img "show item 1 of 21" at bounding box center [52, 692] width 120 height 75
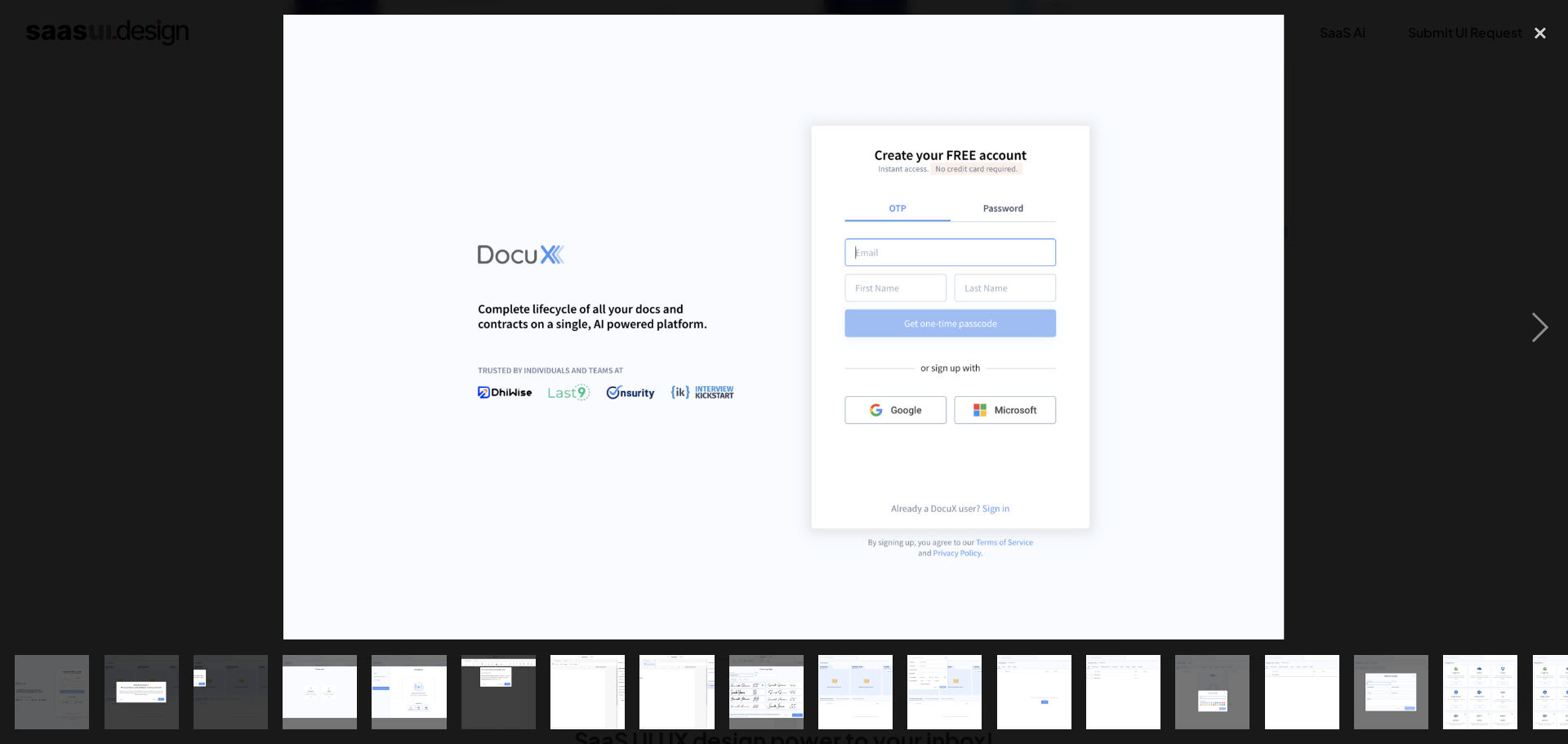
click at [43, 669] on img "show item 1 of 21" at bounding box center [52, 692] width 120 height 75
click at [192, 391] on div at bounding box center [784, 326] width 1568 height 625
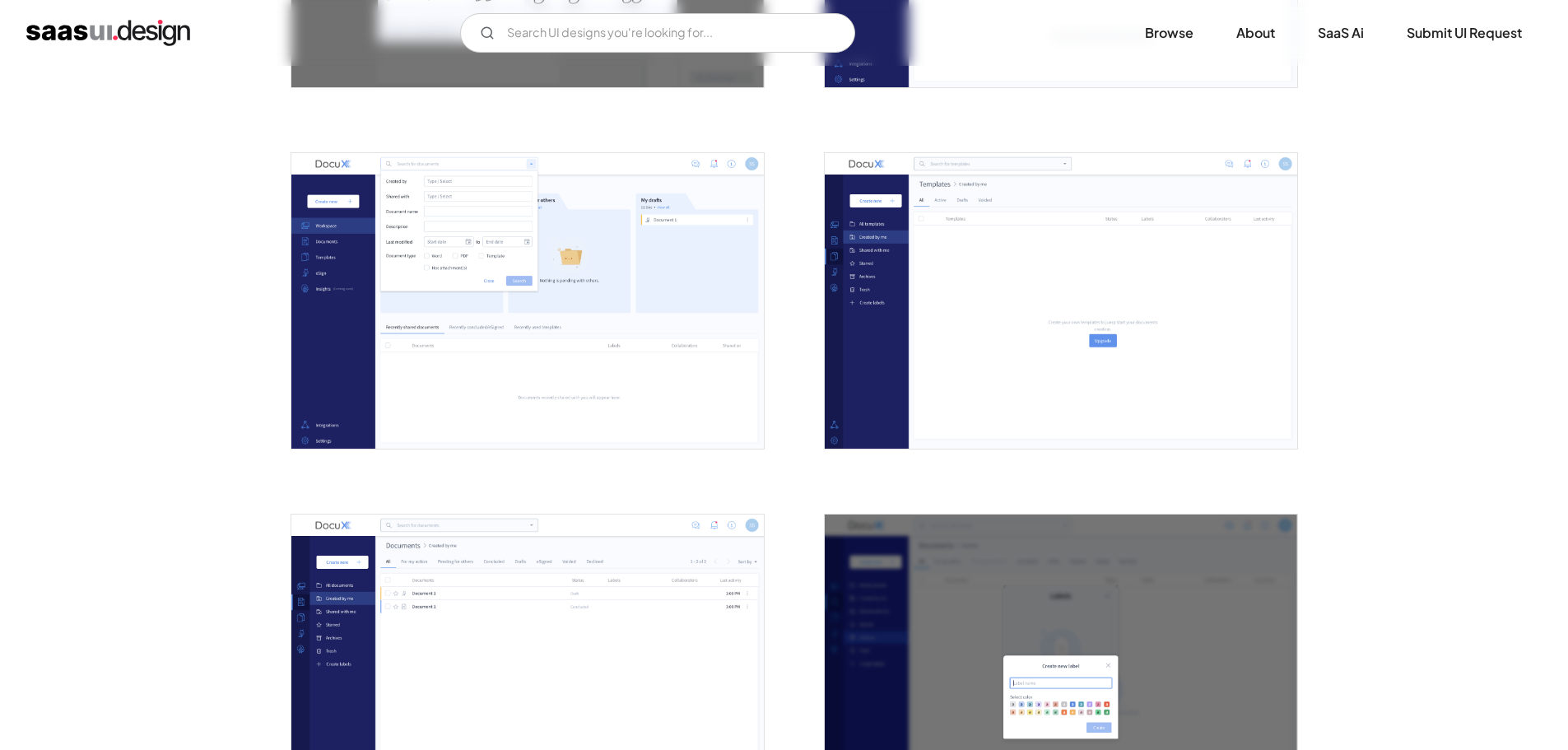
scroll to position [1646, 0]
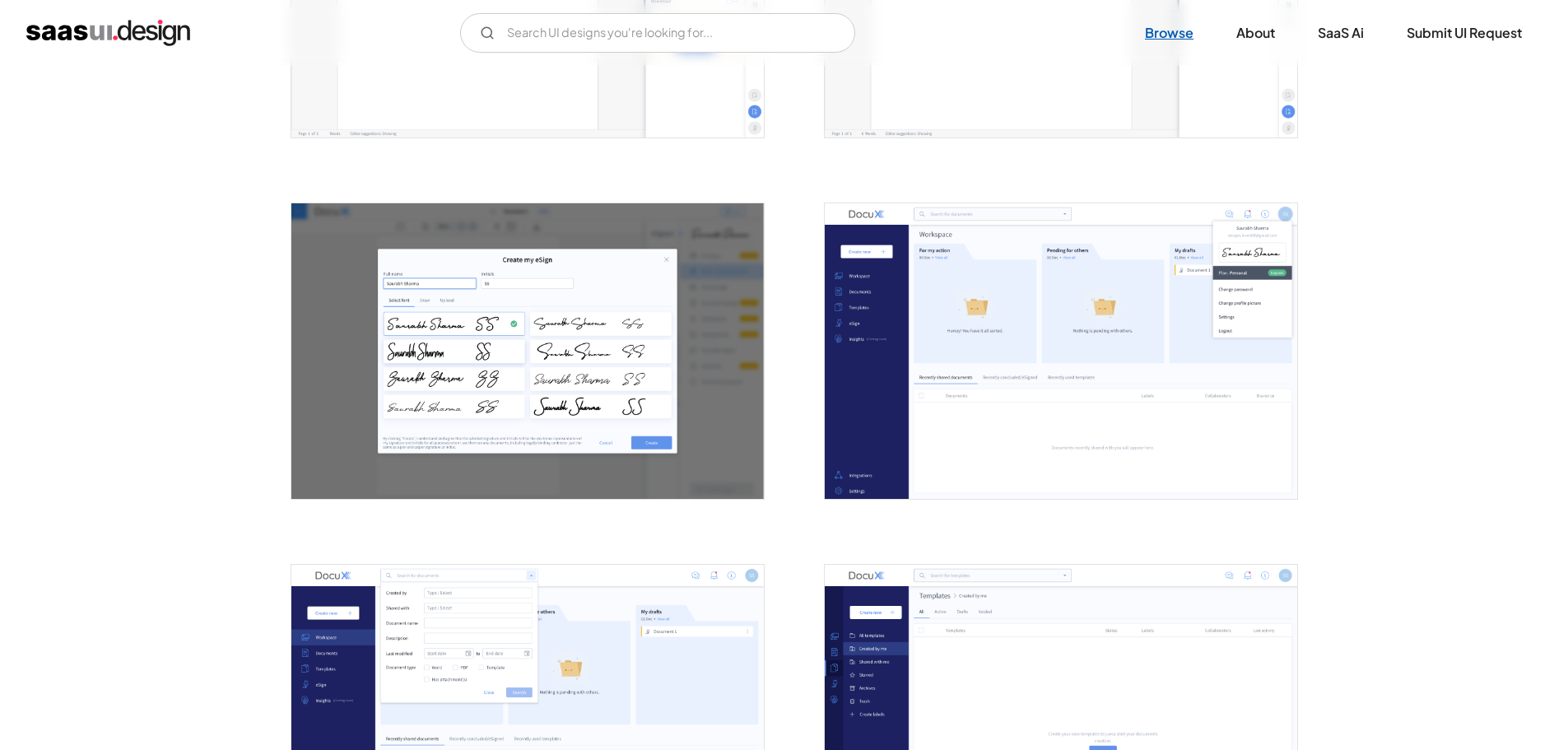
click at [1160, 34] on link "Browse" at bounding box center [1168, 32] width 88 height 36
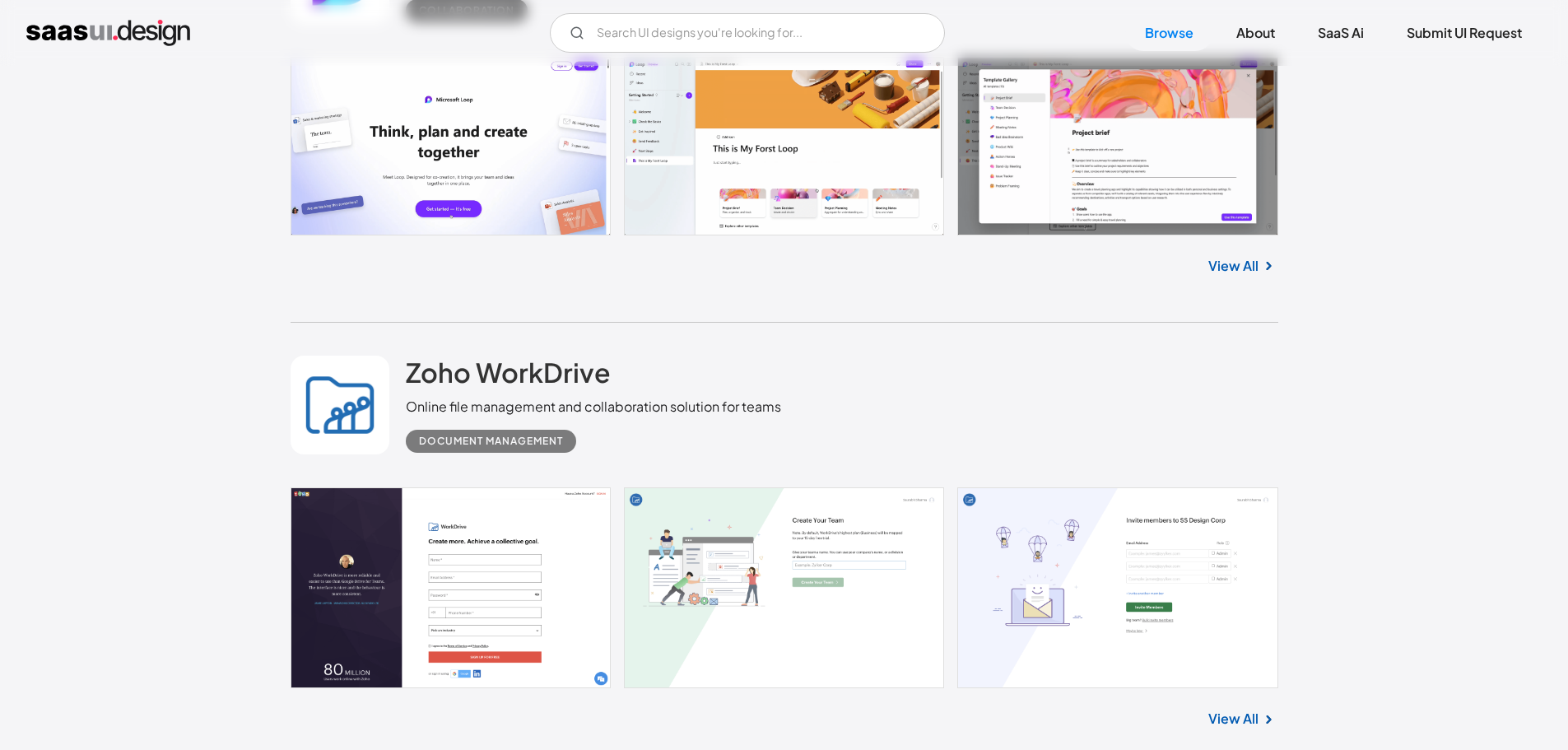
scroll to position [2552, 0]
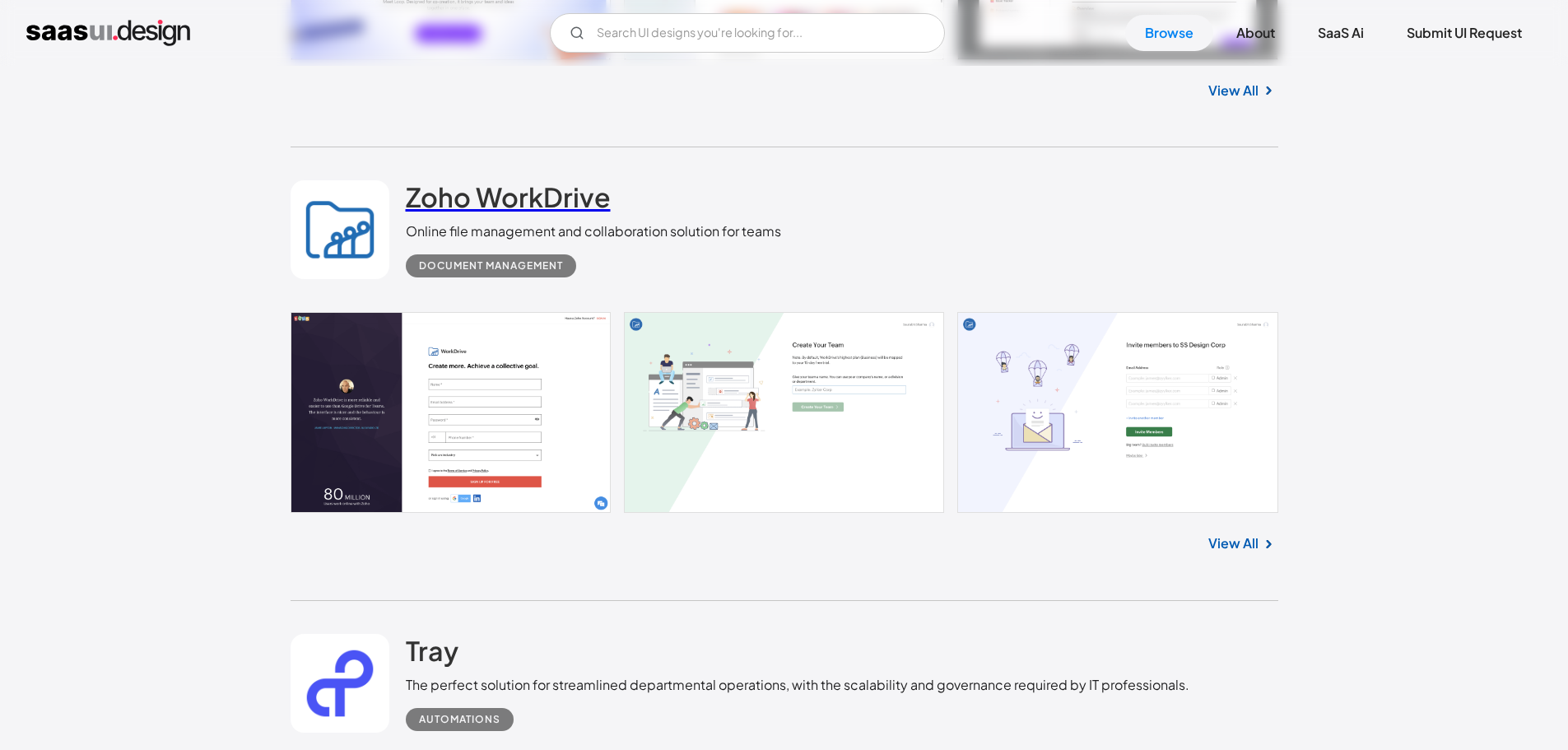
click at [509, 212] on h2 "Zoho WorkDrive" at bounding box center [508, 196] width 205 height 33
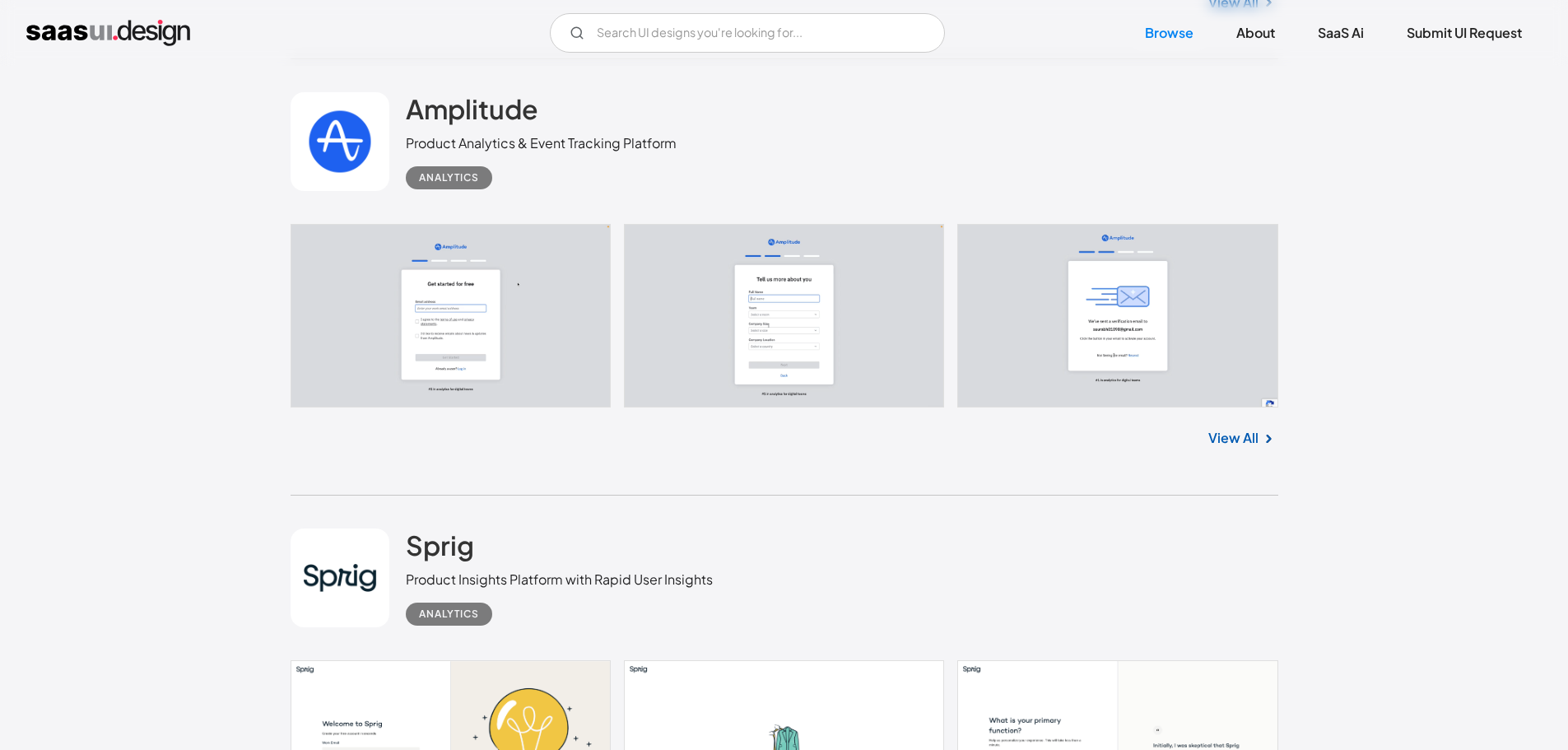
scroll to position [12758, 0]
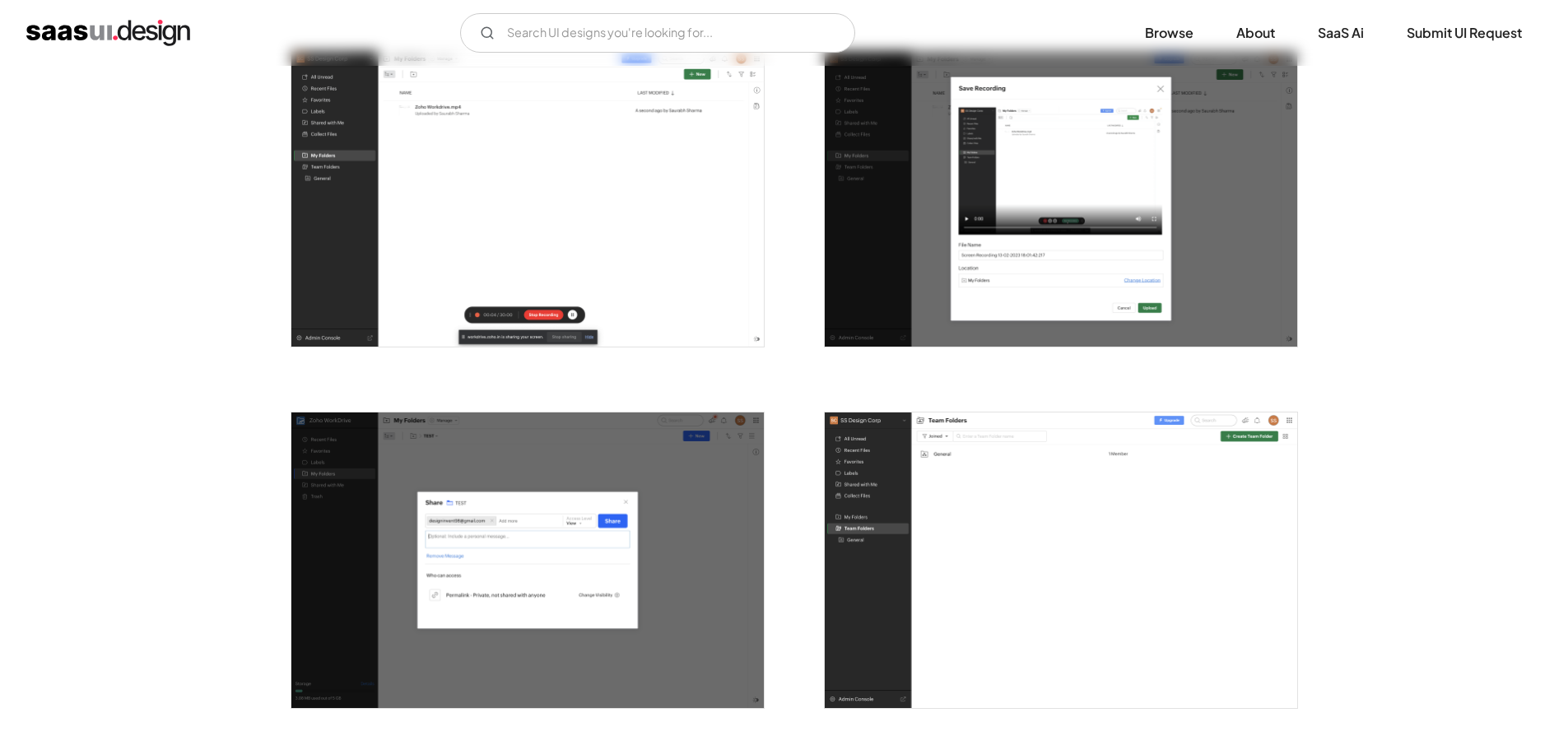
scroll to position [2223, 0]
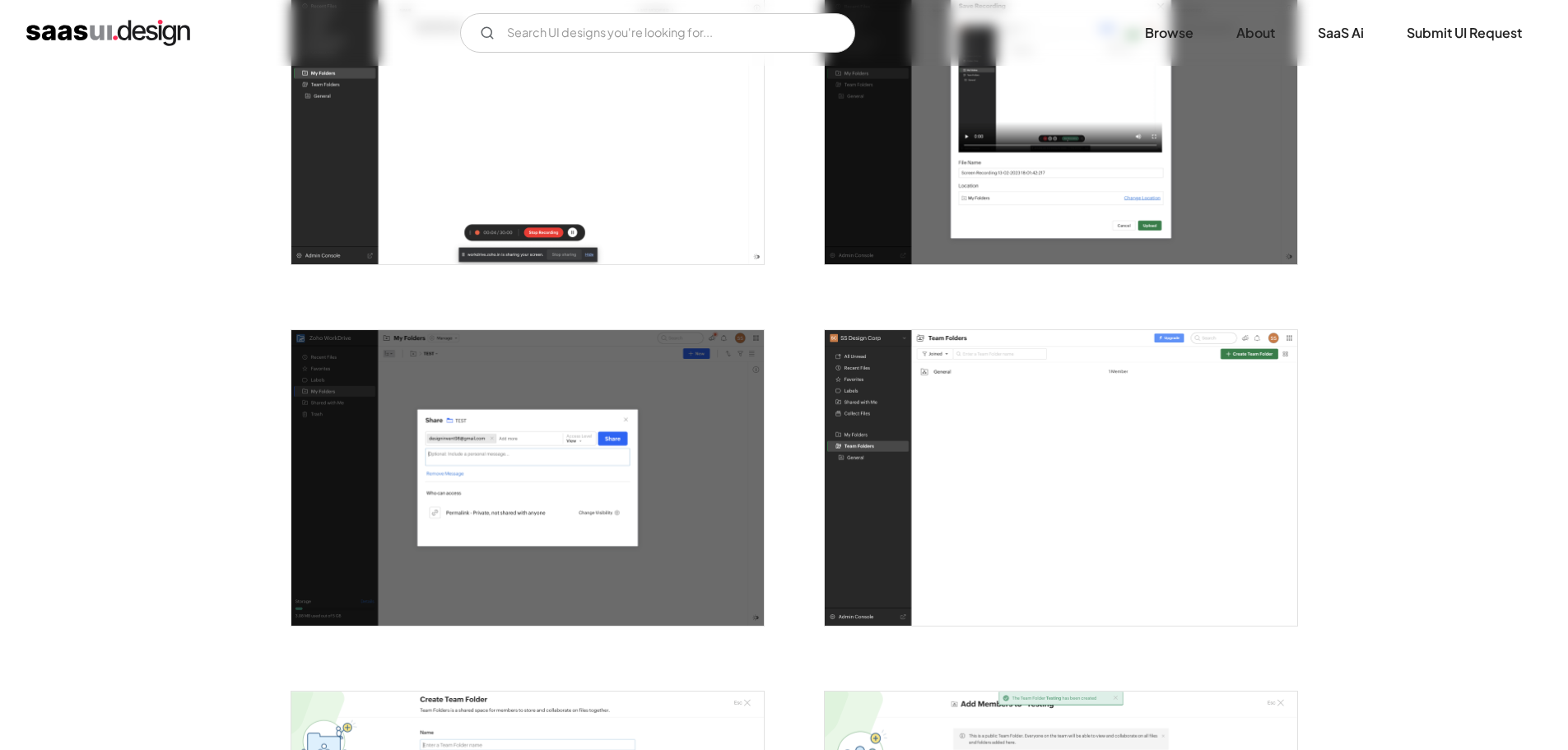
click at [476, 440] on img "open lightbox" at bounding box center [527, 478] width 472 height 296
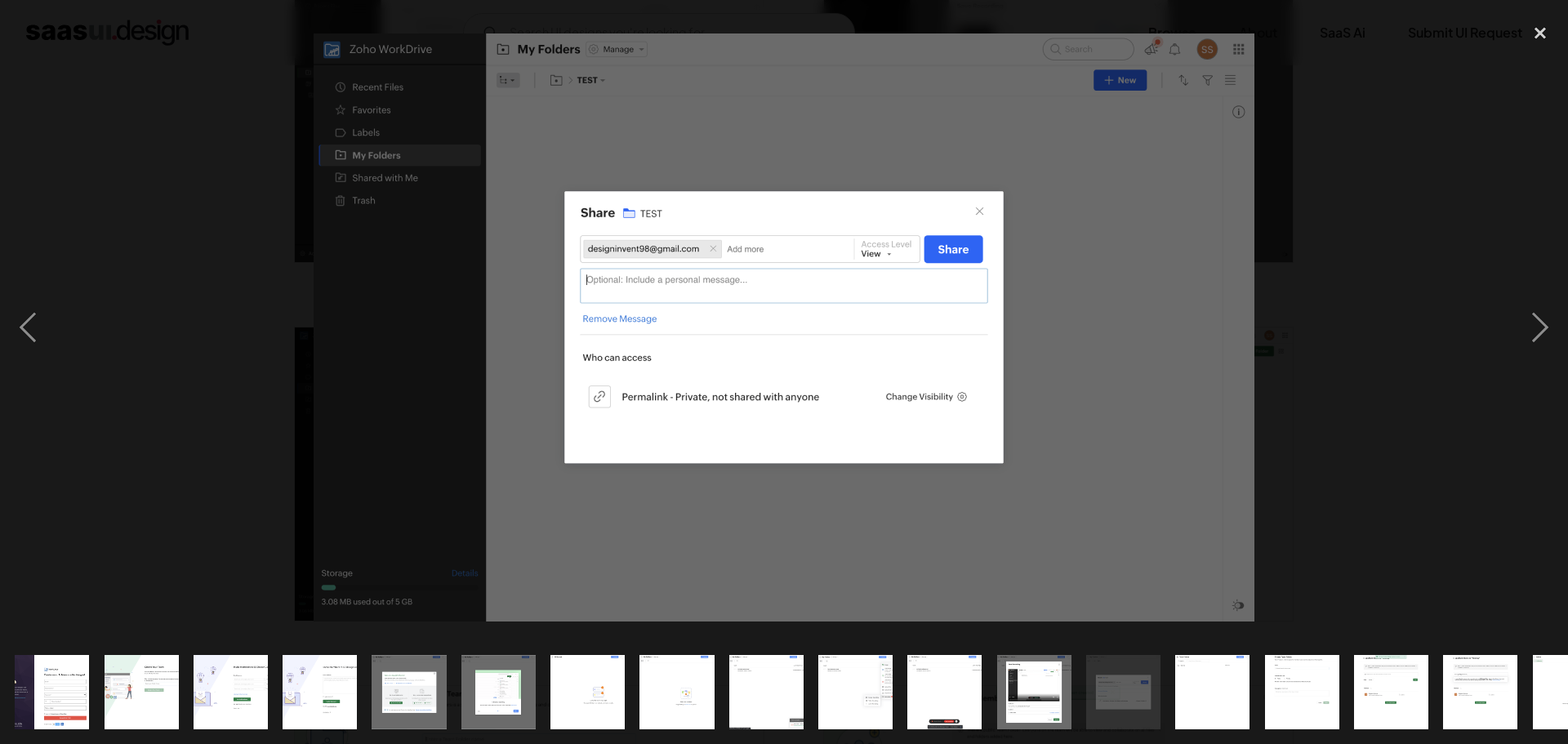
click at [1372, 409] on div at bounding box center [784, 326] width 1568 height 625
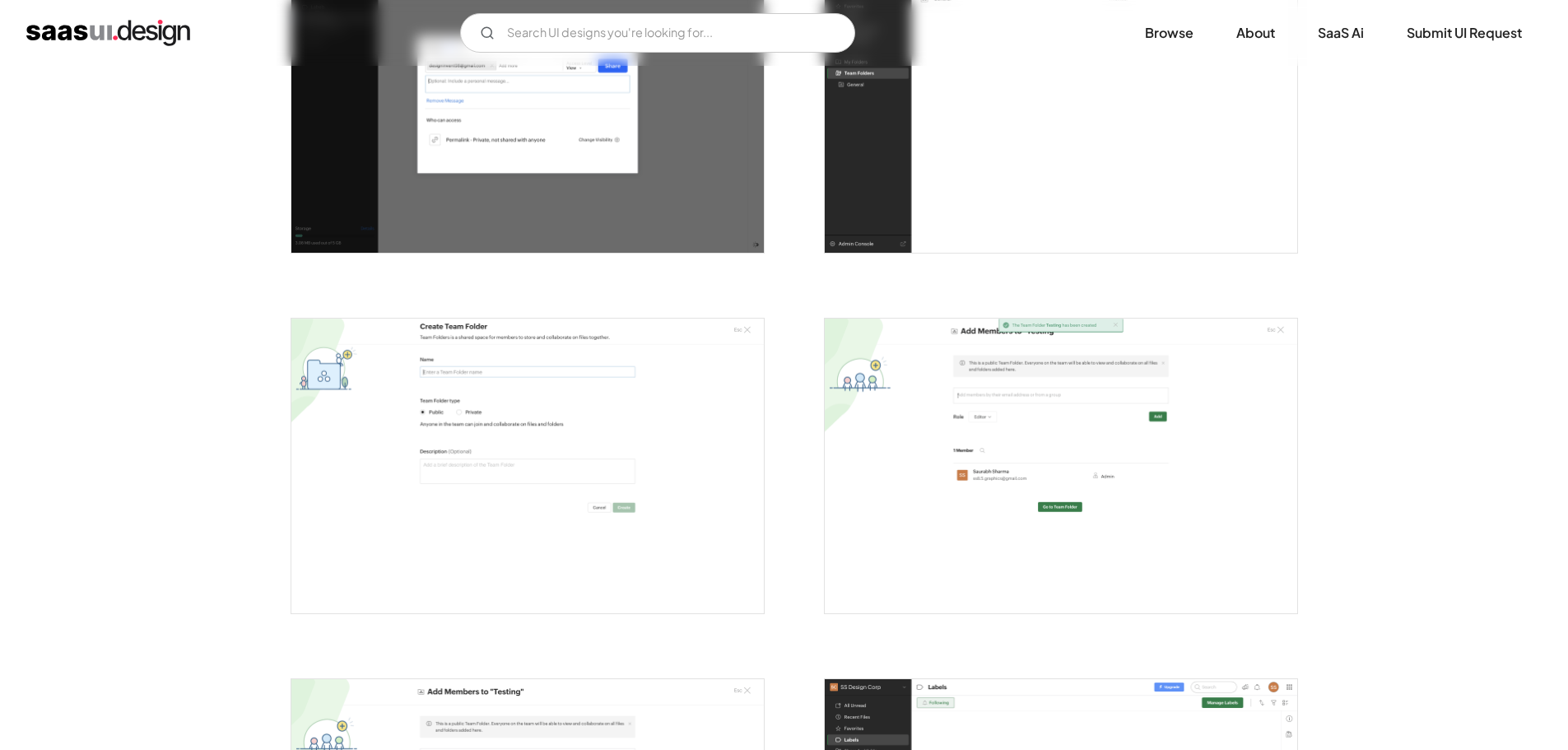
scroll to position [2634, 0]
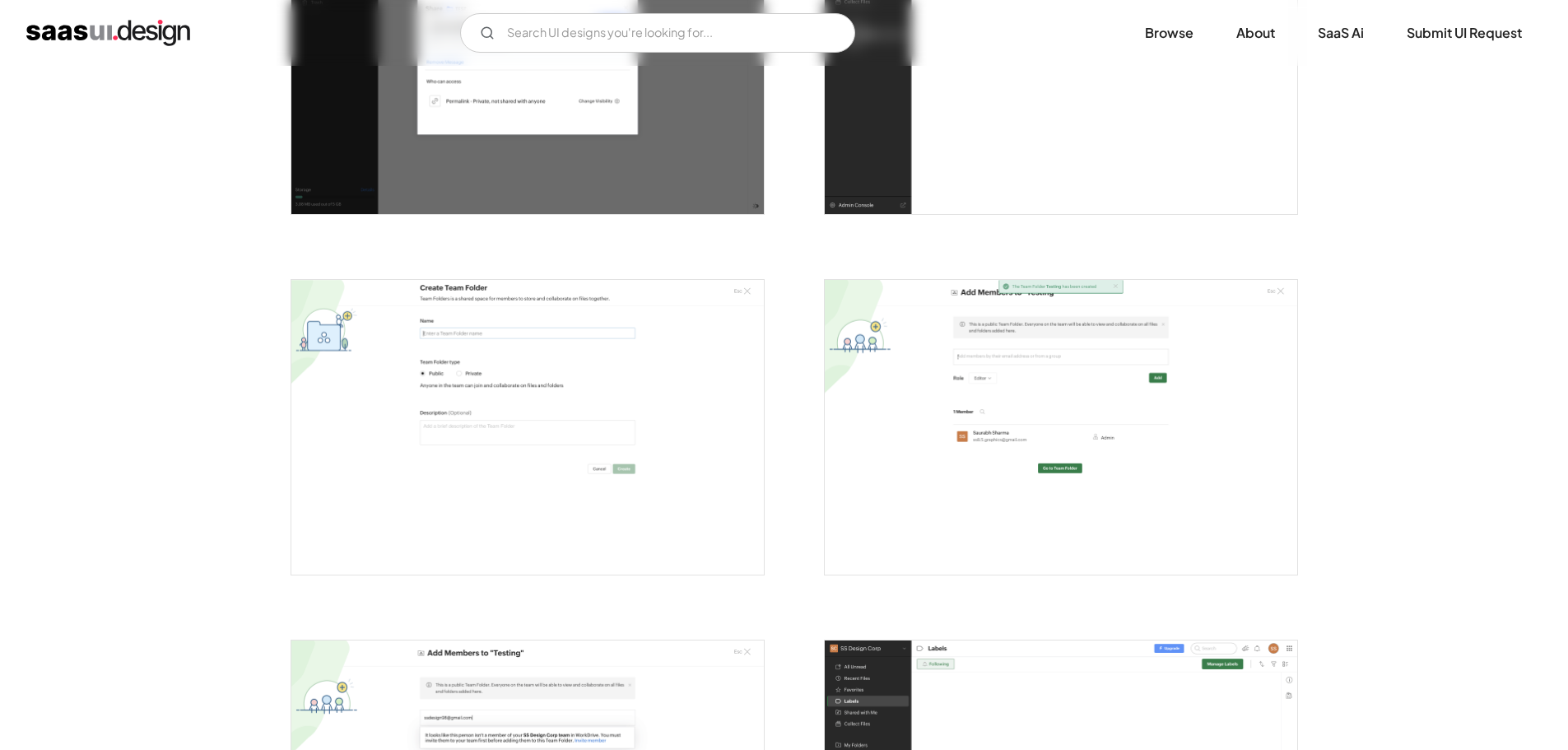
click at [454, 425] on img "open lightbox" at bounding box center [527, 428] width 472 height 296
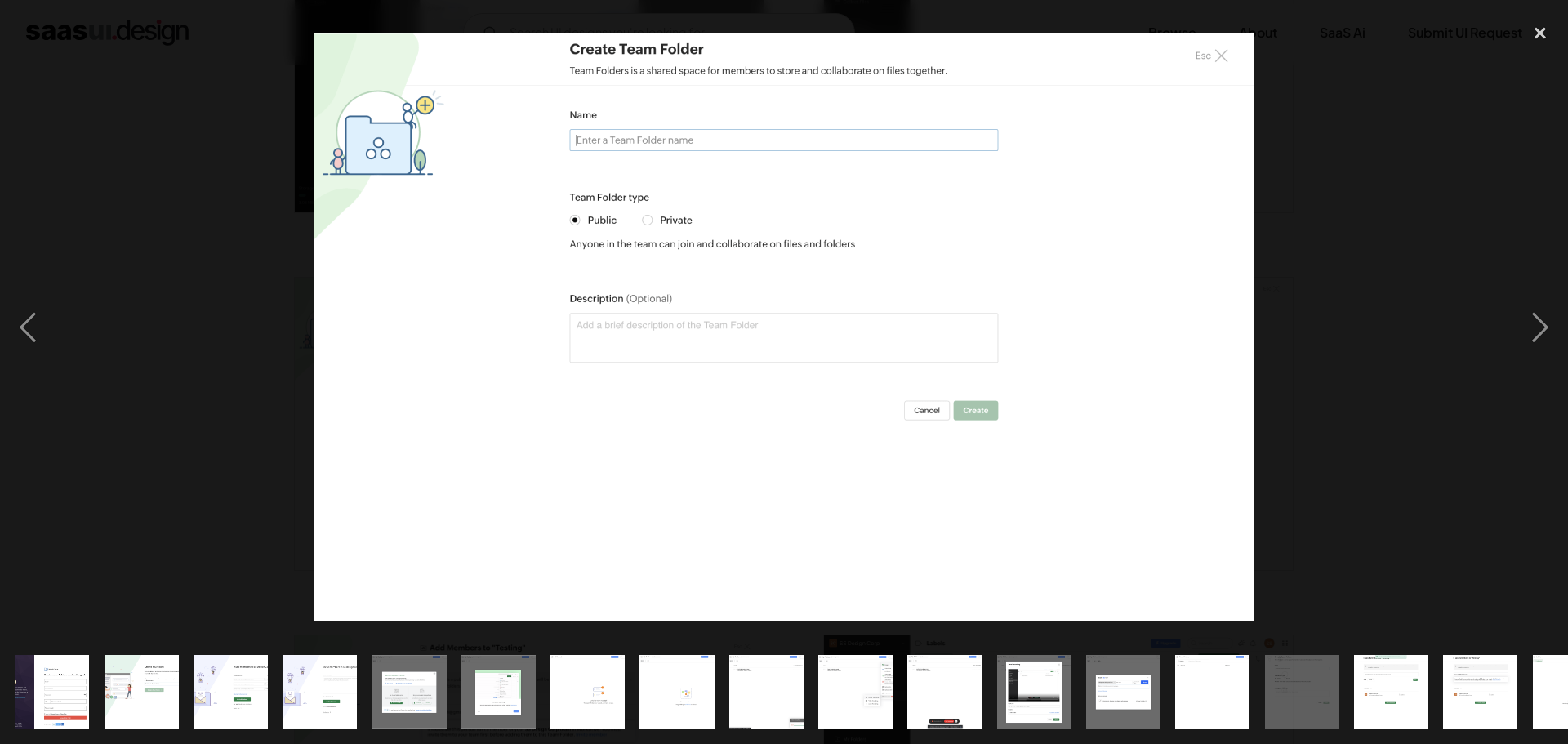
click at [1324, 341] on div at bounding box center [784, 326] width 1568 height 625
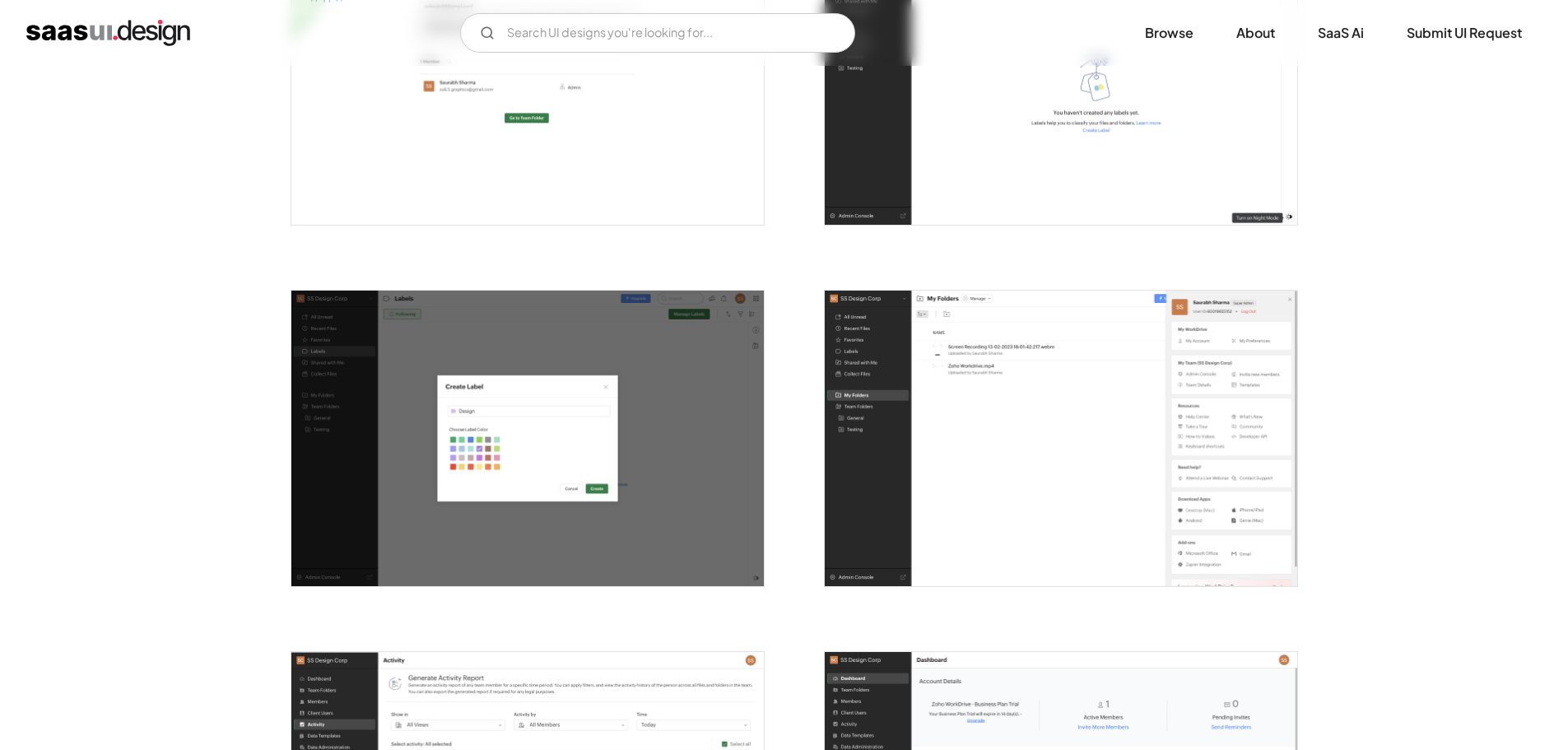
scroll to position [3374, 0]
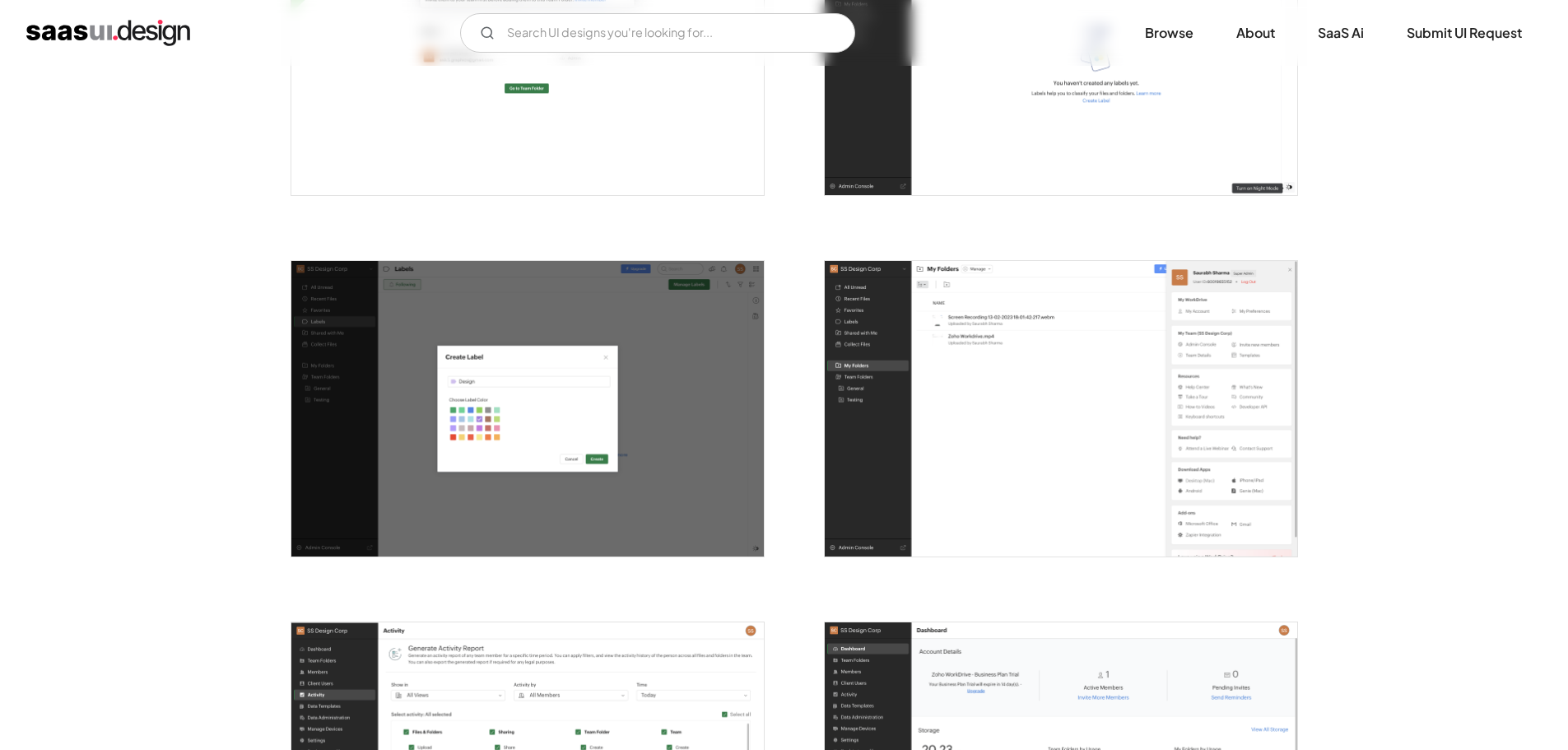
click at [1214, 395] on img "open lightbox" at bounding box center [1060, 408] width 472 height 296
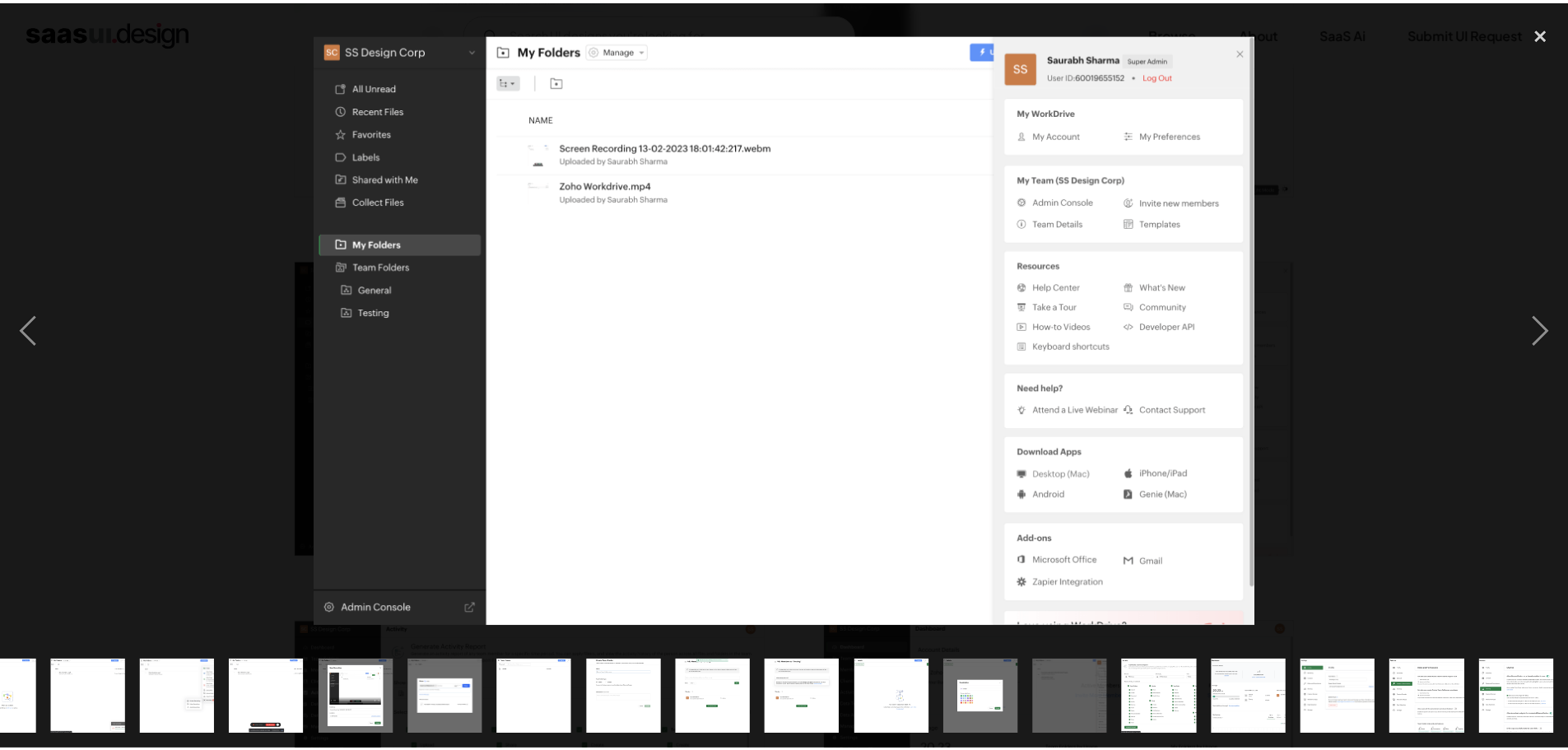
scroll to position [0, 684]
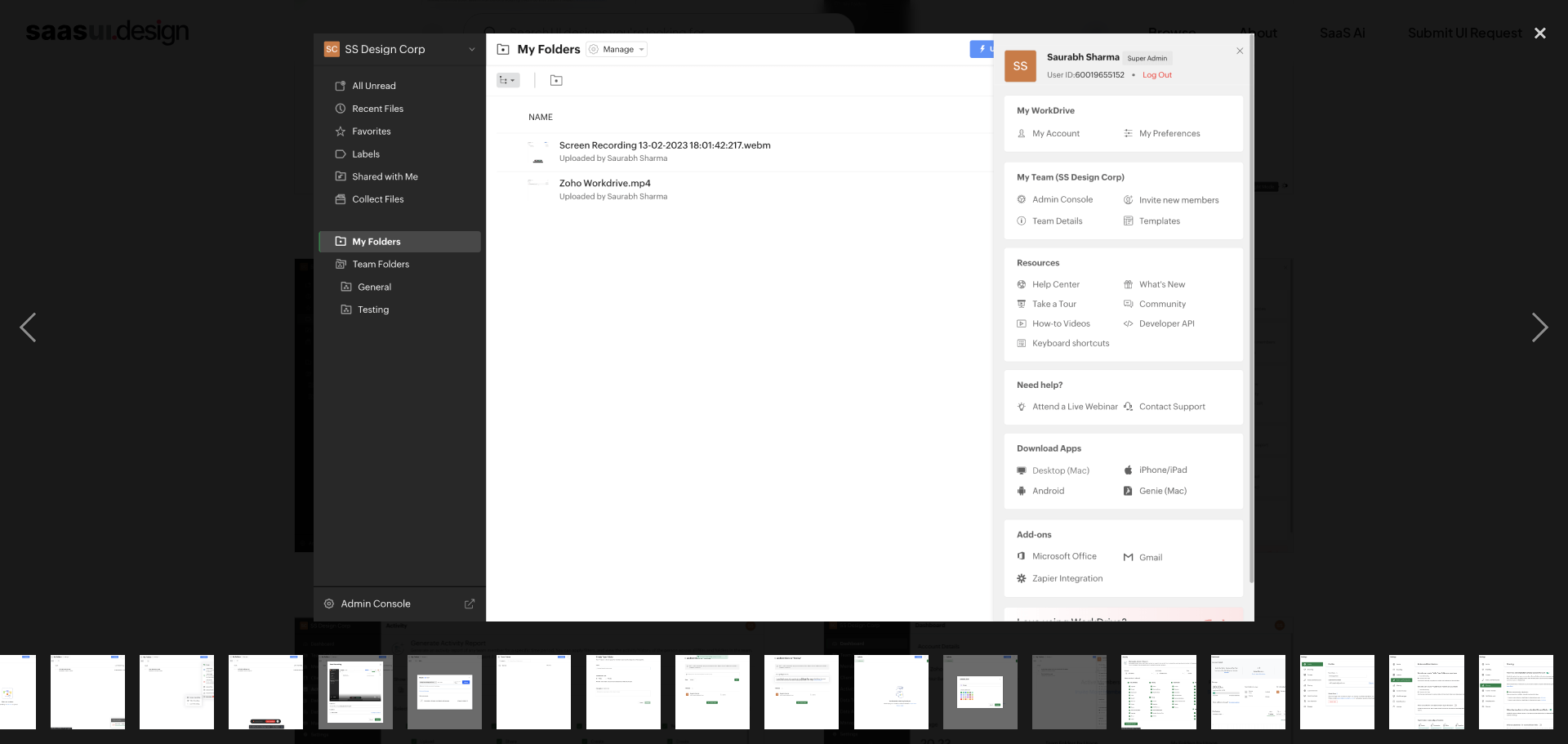
click at [1340, 374] on div at bounding box center [784, 326] width 1568 height 625
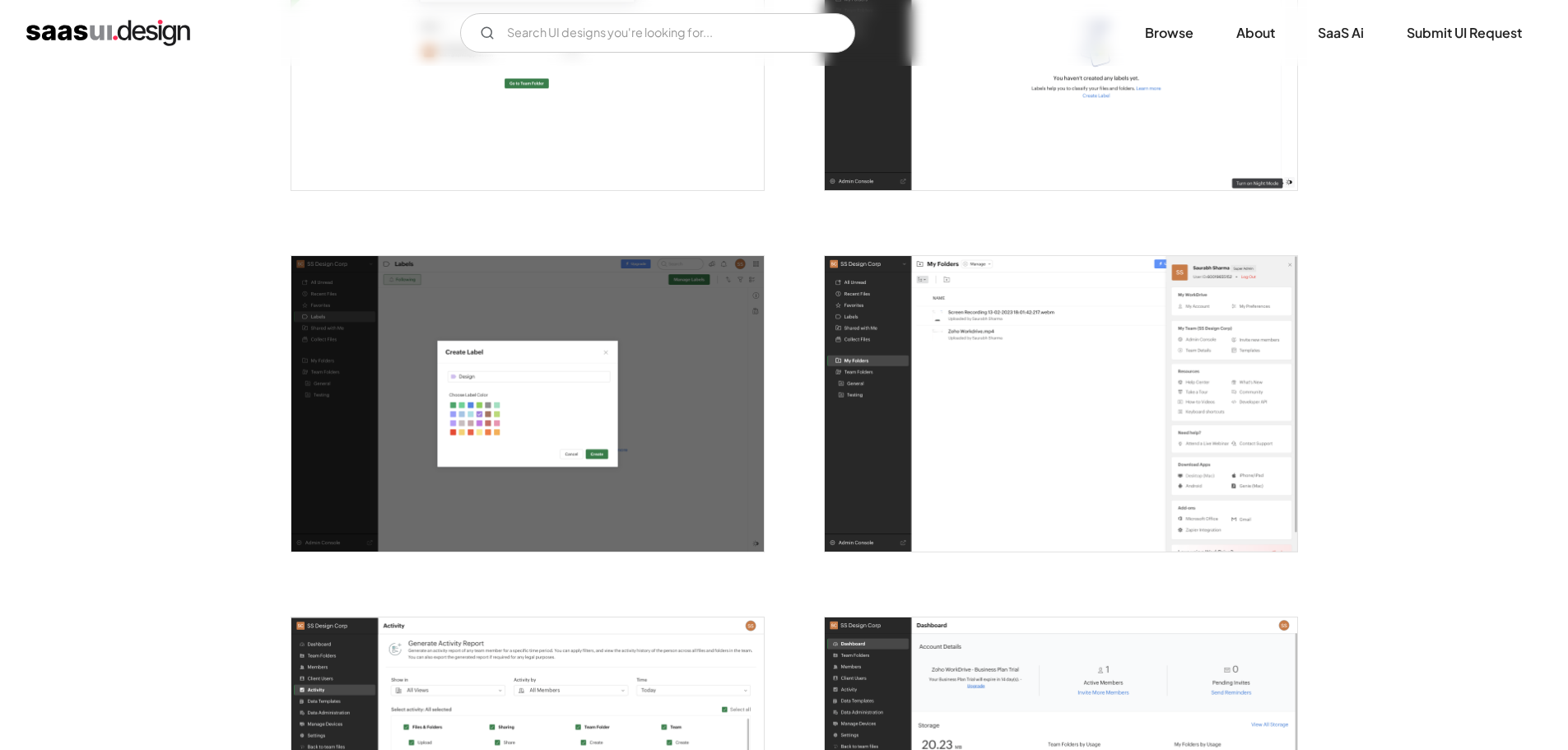
scroll to position [3704, 0]
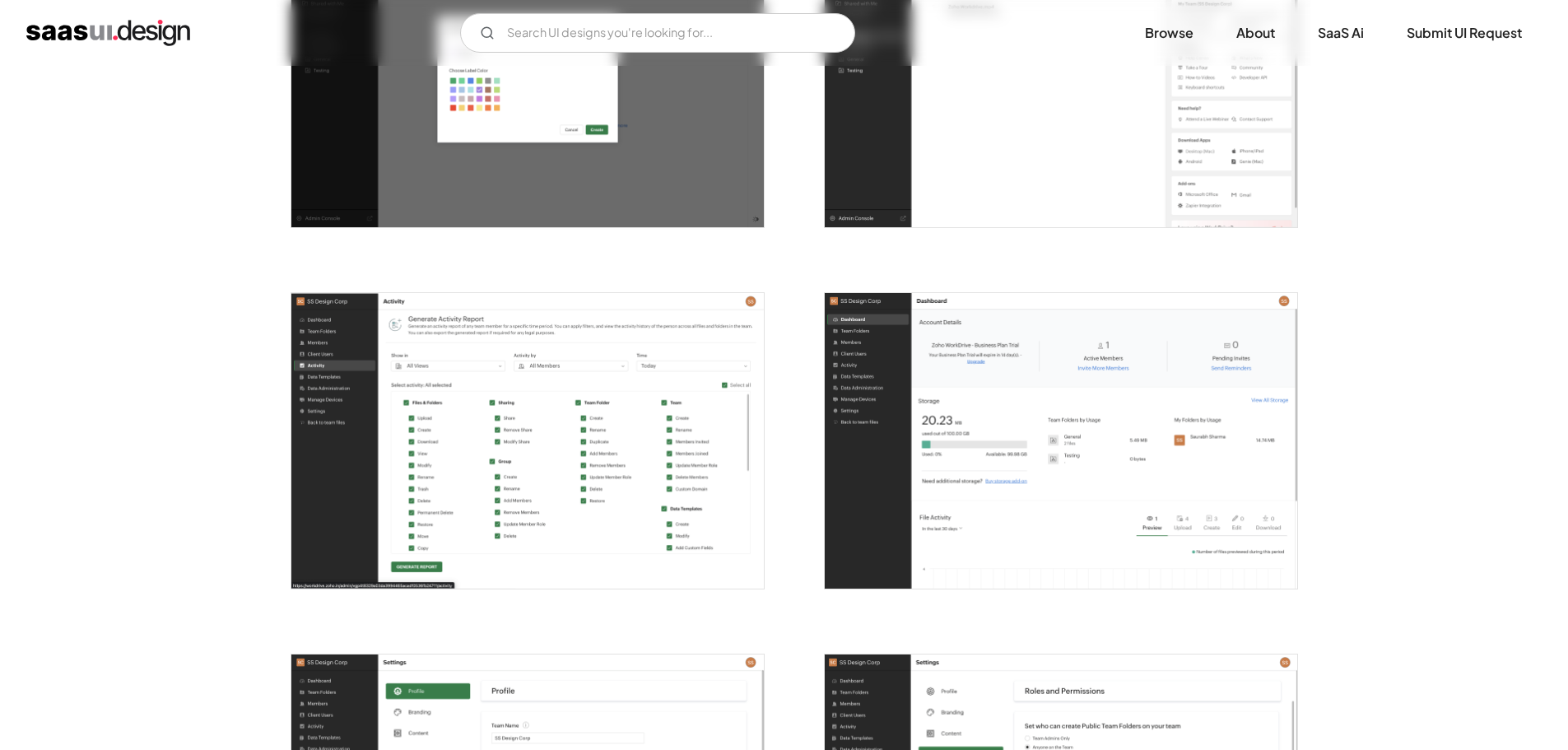
click at [1068, 431] on img "open lightbox" at bounding box center [1060, 441] width 472 height 296
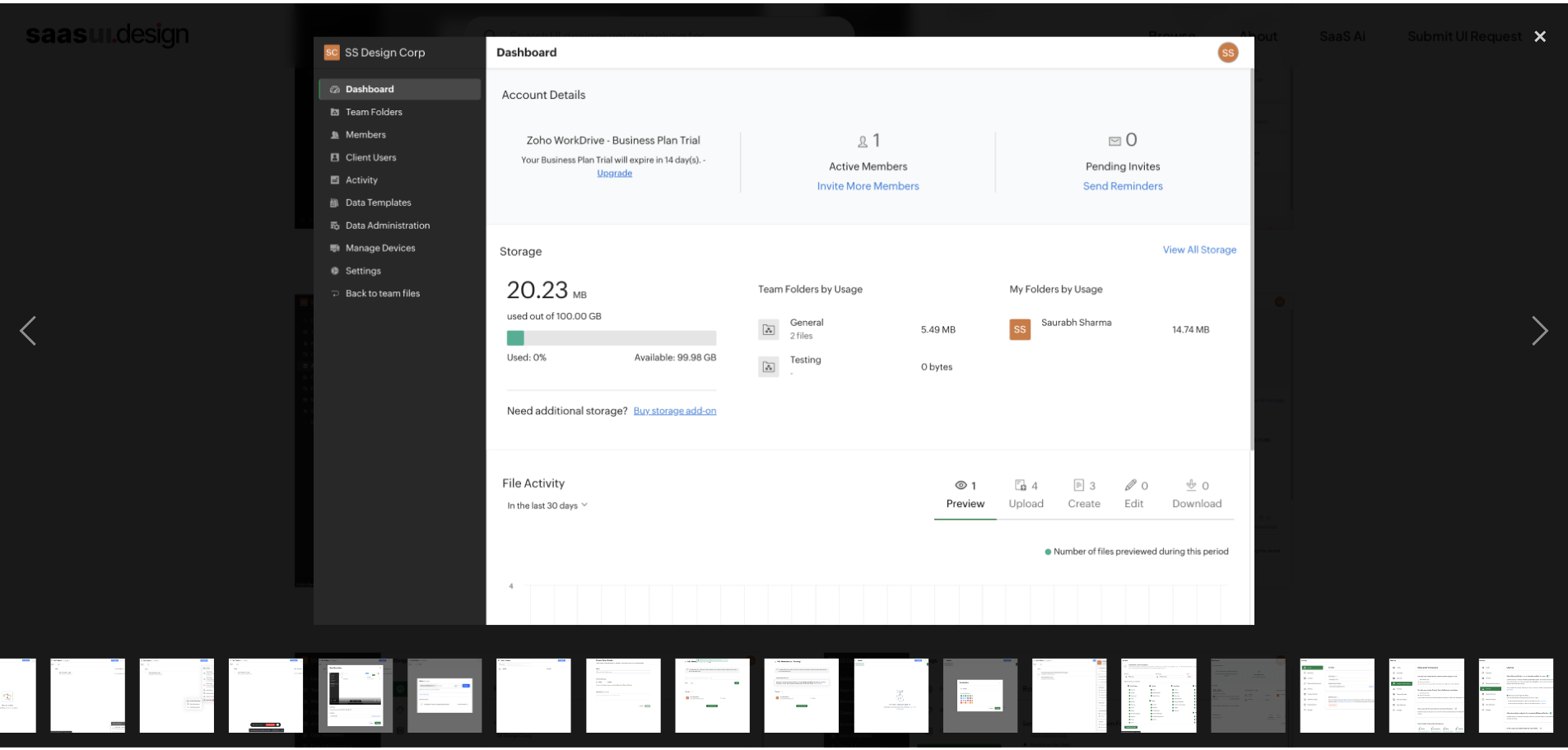
scroll to position [0, 684]
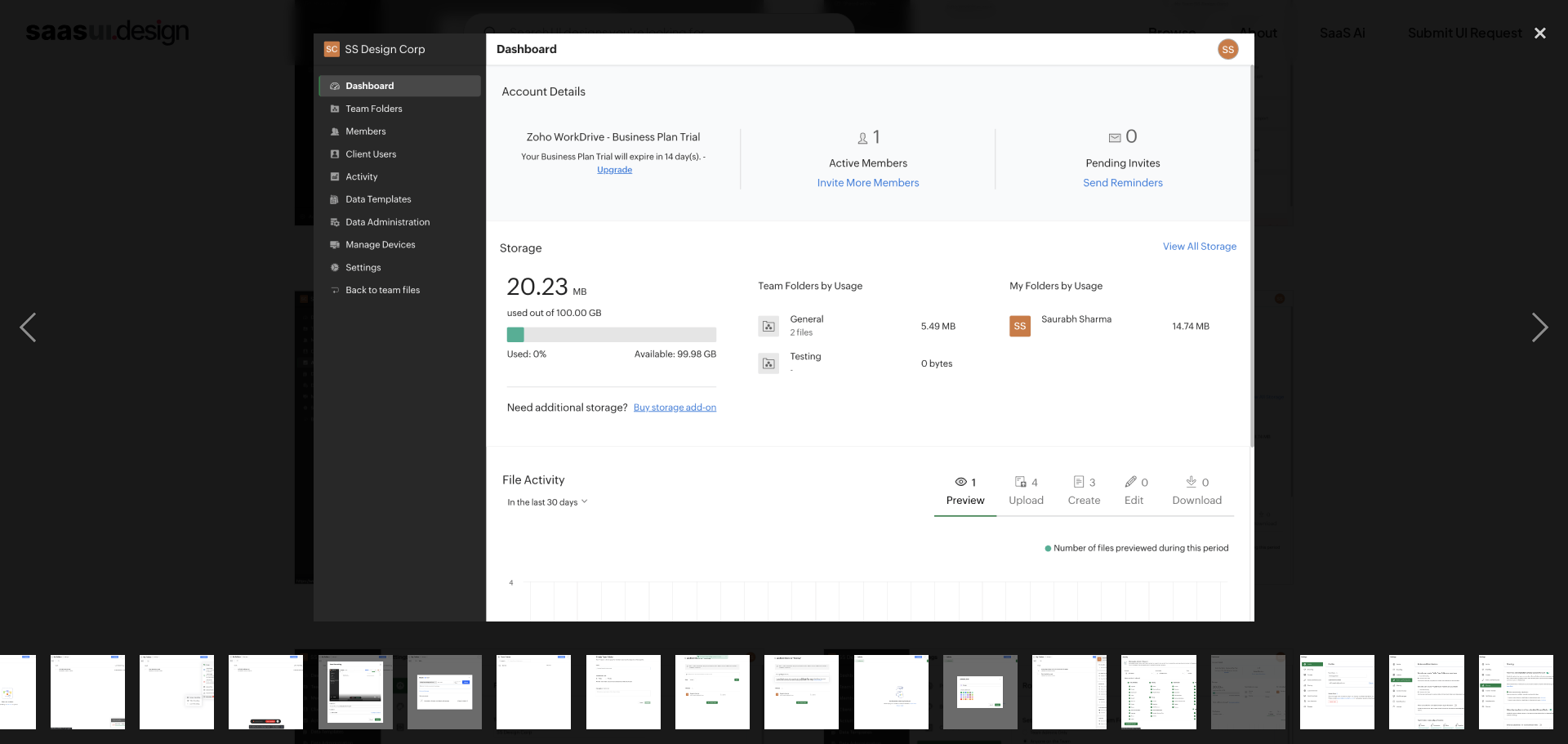
click at [1346, 369] on div at bounding box center [784, 326] width 1568 height 625
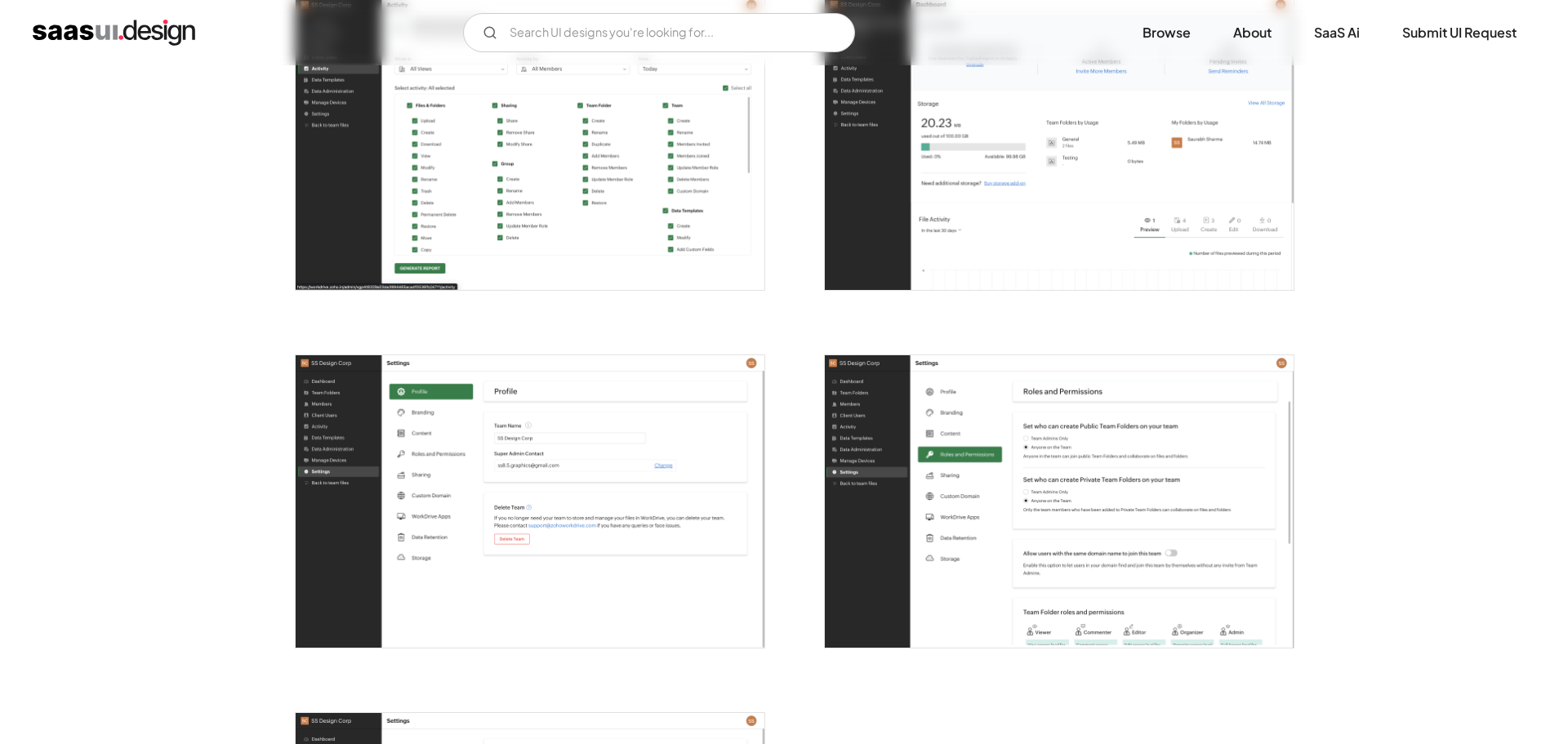
scroll to position [4000, 0]
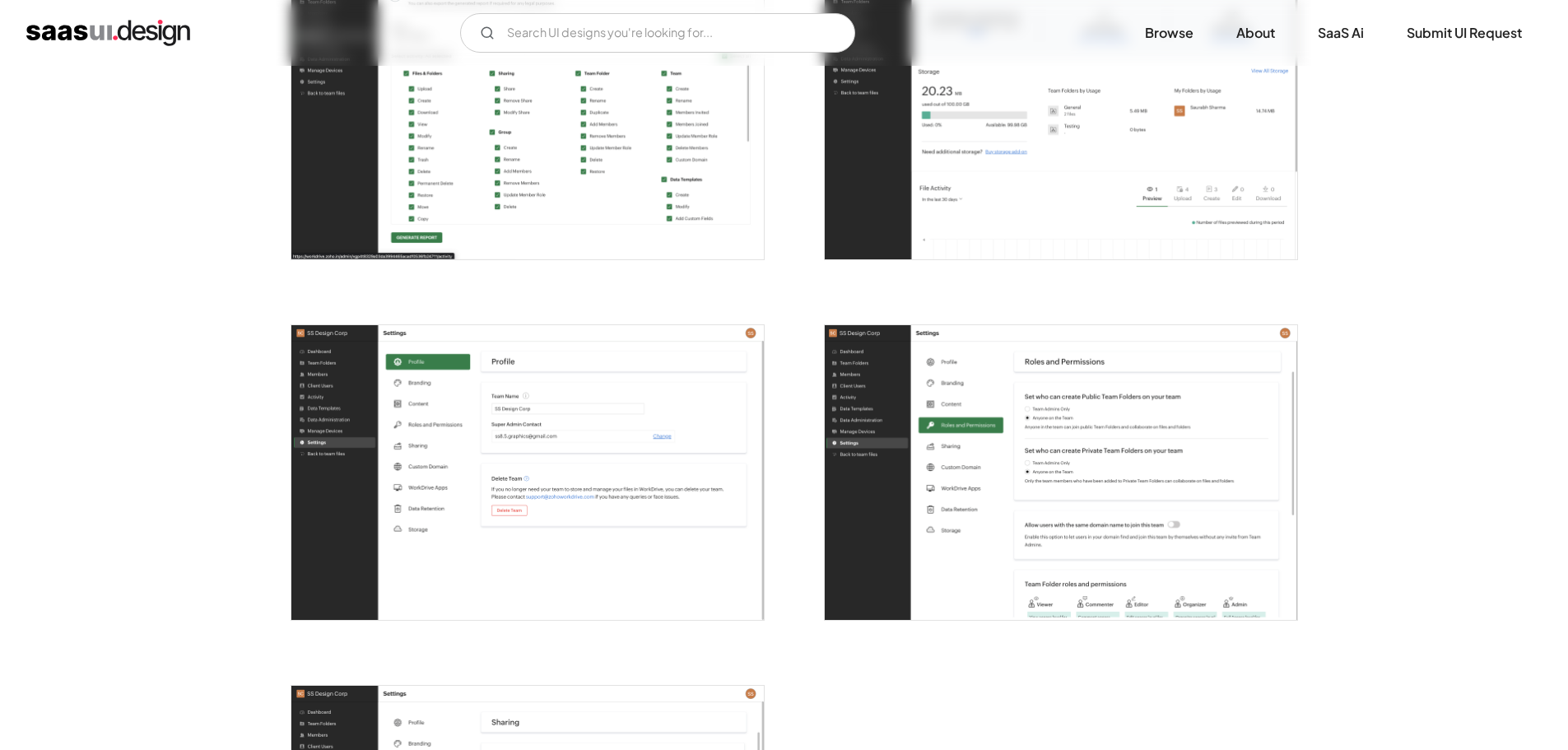
click at [463, 397] on img "open lightbox" at bounding box center [527, 473] width 472 height 296
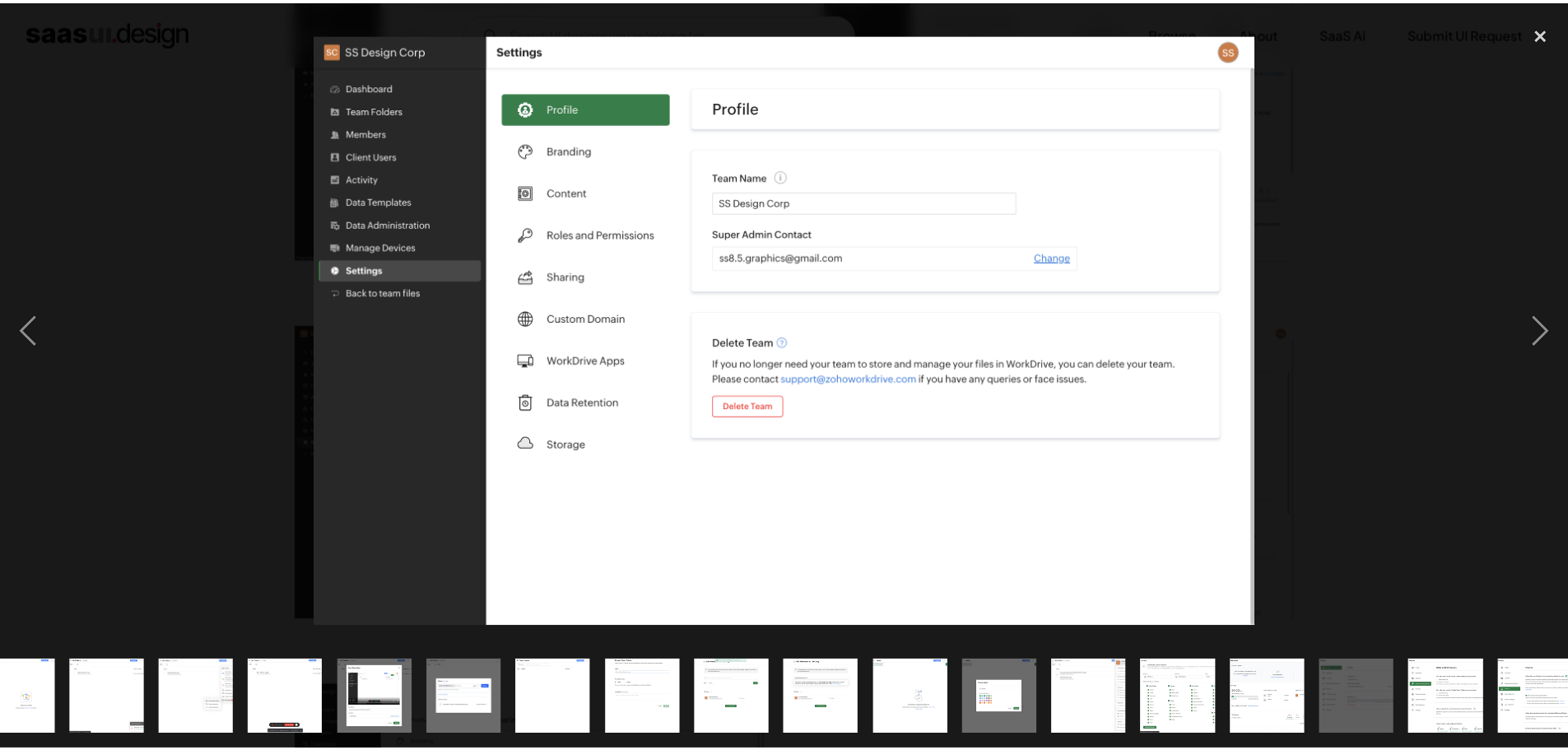
scroll to position [0, 684]
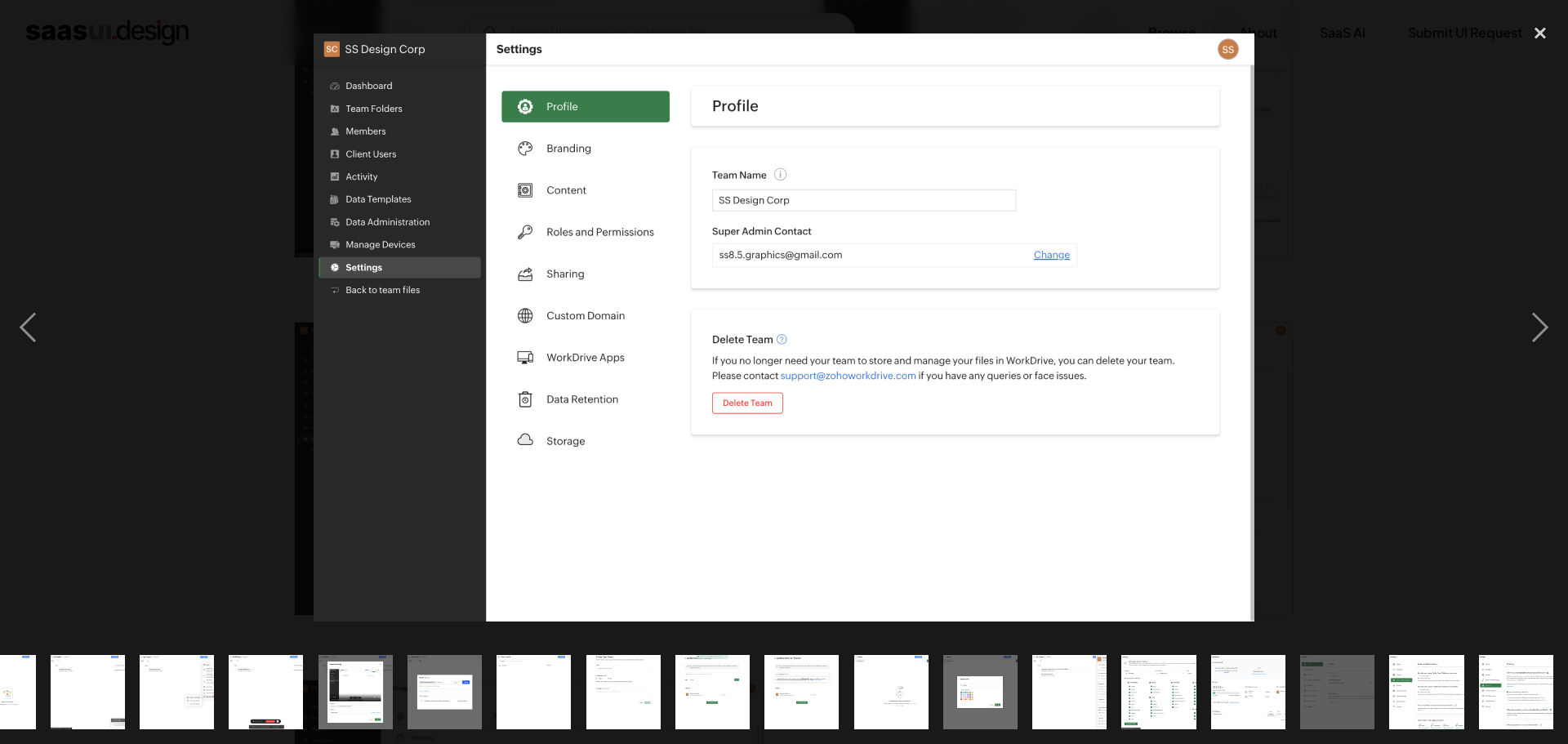
click at [1234, 286] on img at bounding box center [784, 328] width 941 height 588
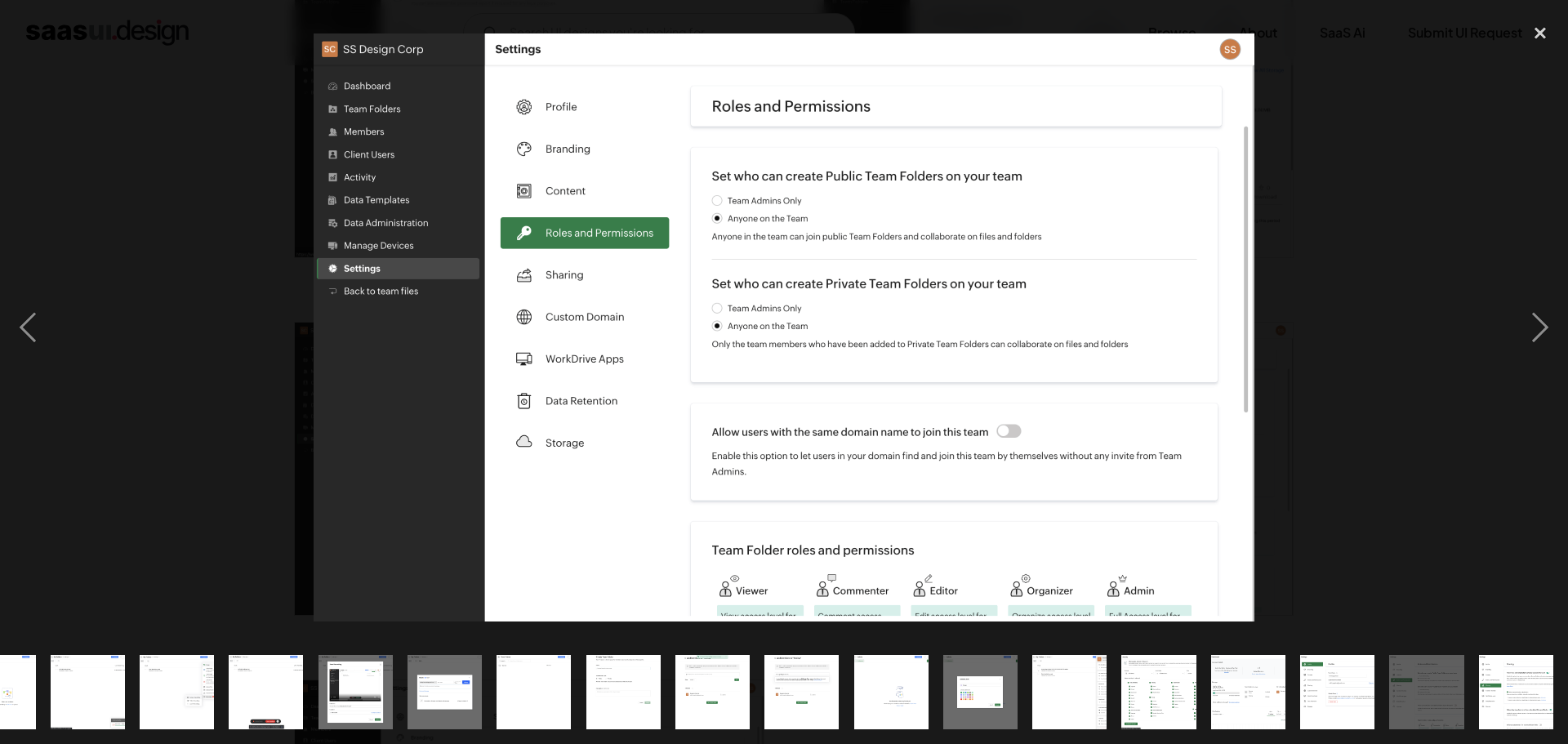
click at [1309, 278] on div at bounding box center [784, 326] width 1568 height 625
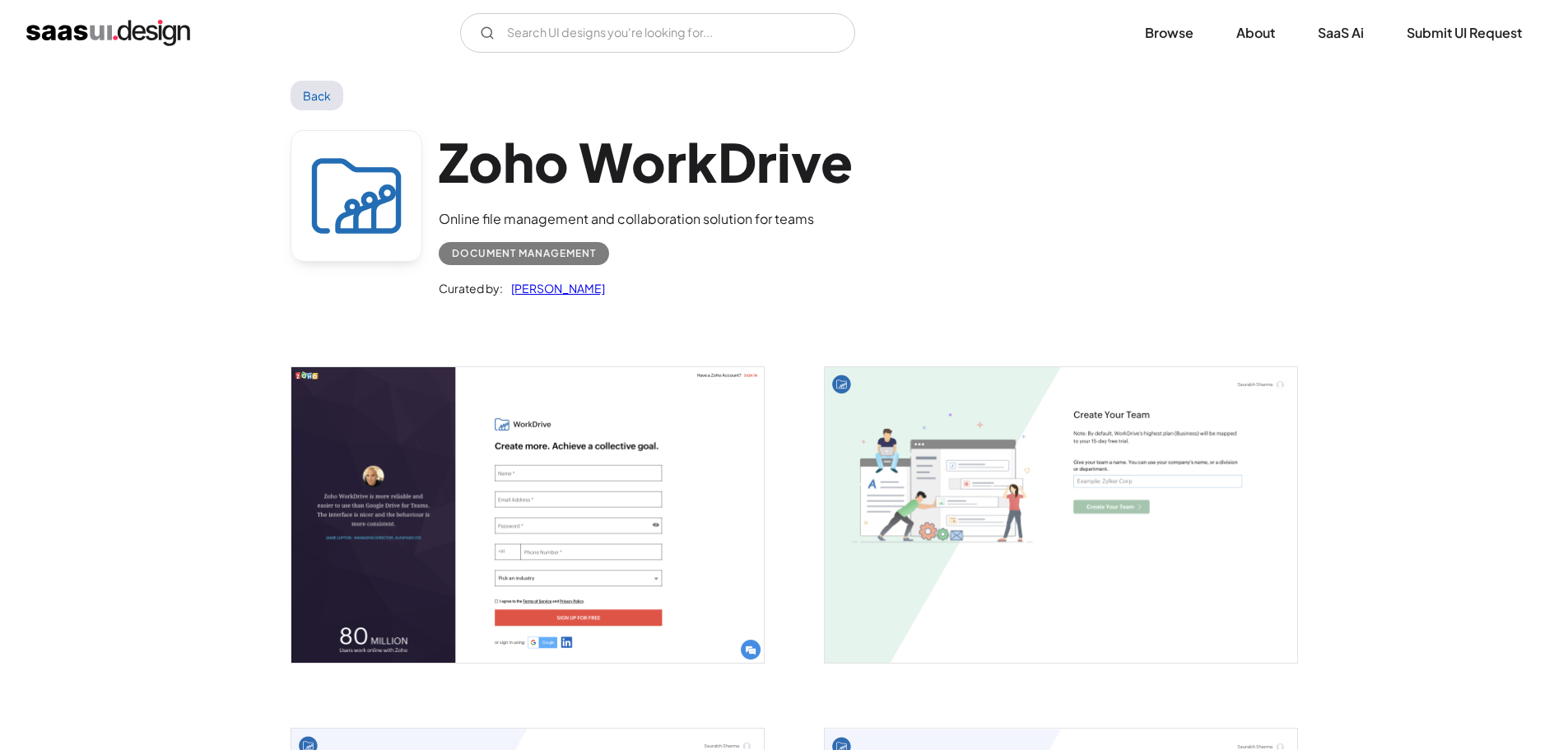
scroll to position [0, 0]
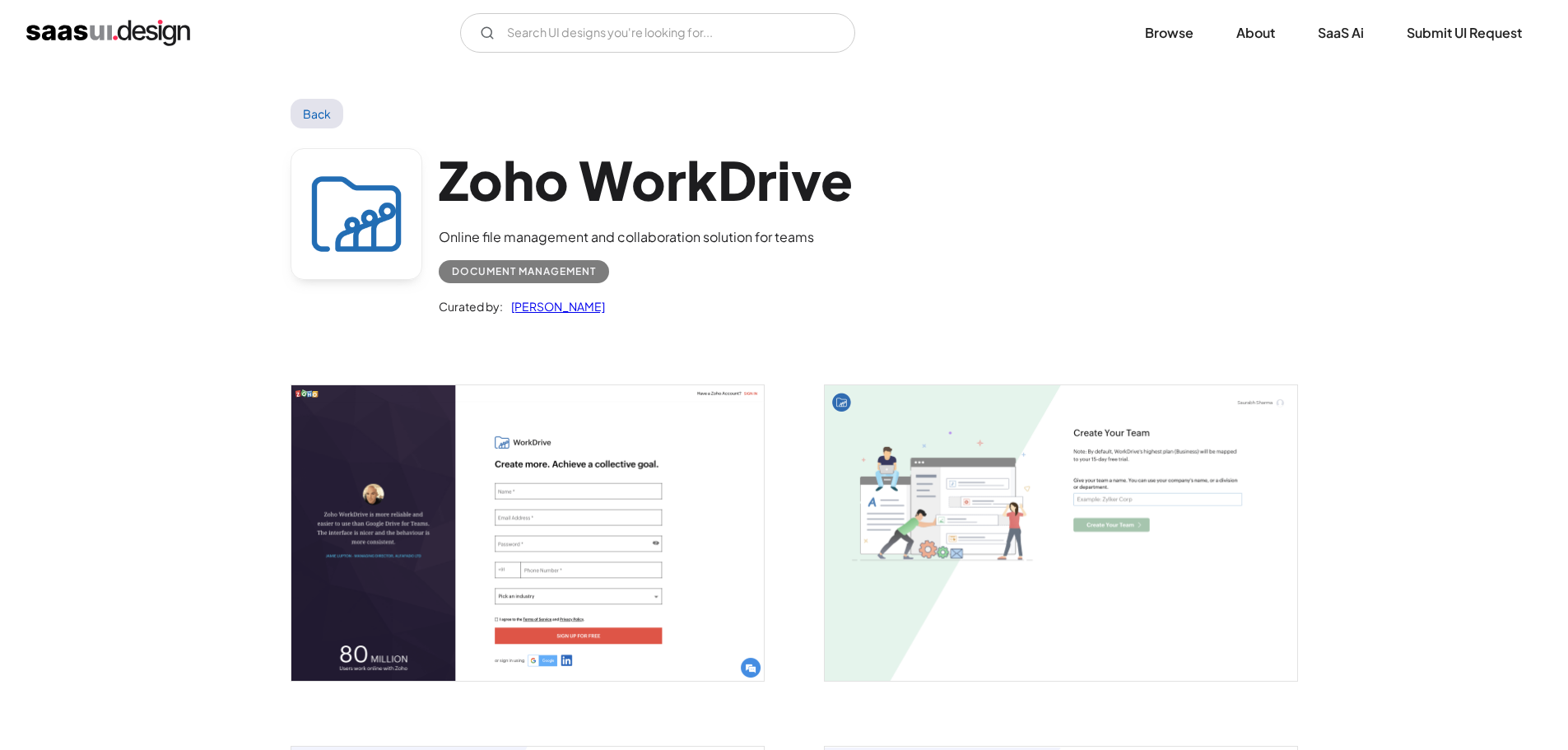
click at [569, 190] on h1 "Zoho WorkDrive" at bounding box center [646, 179] width 414 height 63
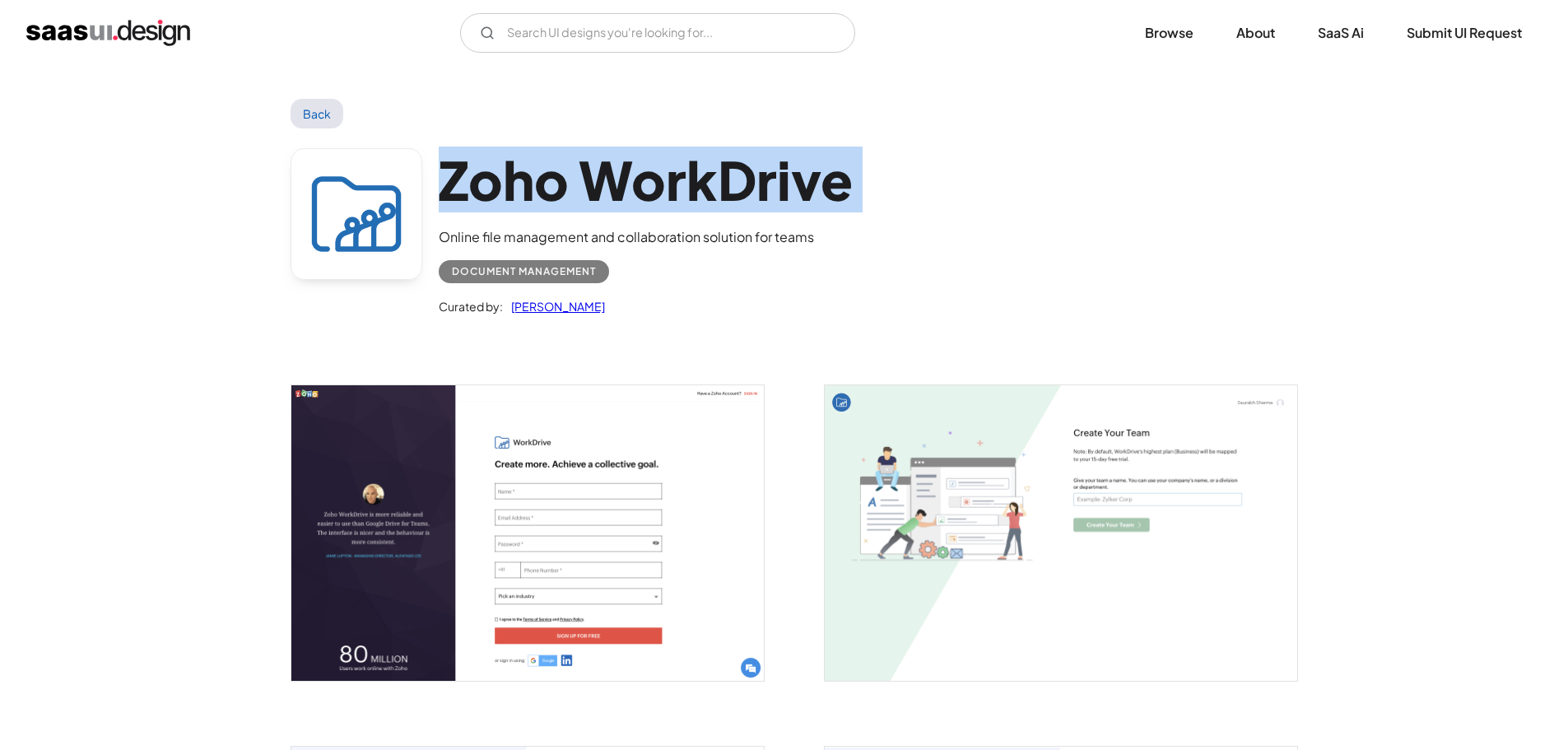
click at [569, 190] on h1 "Zoho WorkDrive" at bounding box center [646, 179] width 414 height 63
click at [325, 105] on link "Back" at bounding box center [317, 114] width 54 height 30
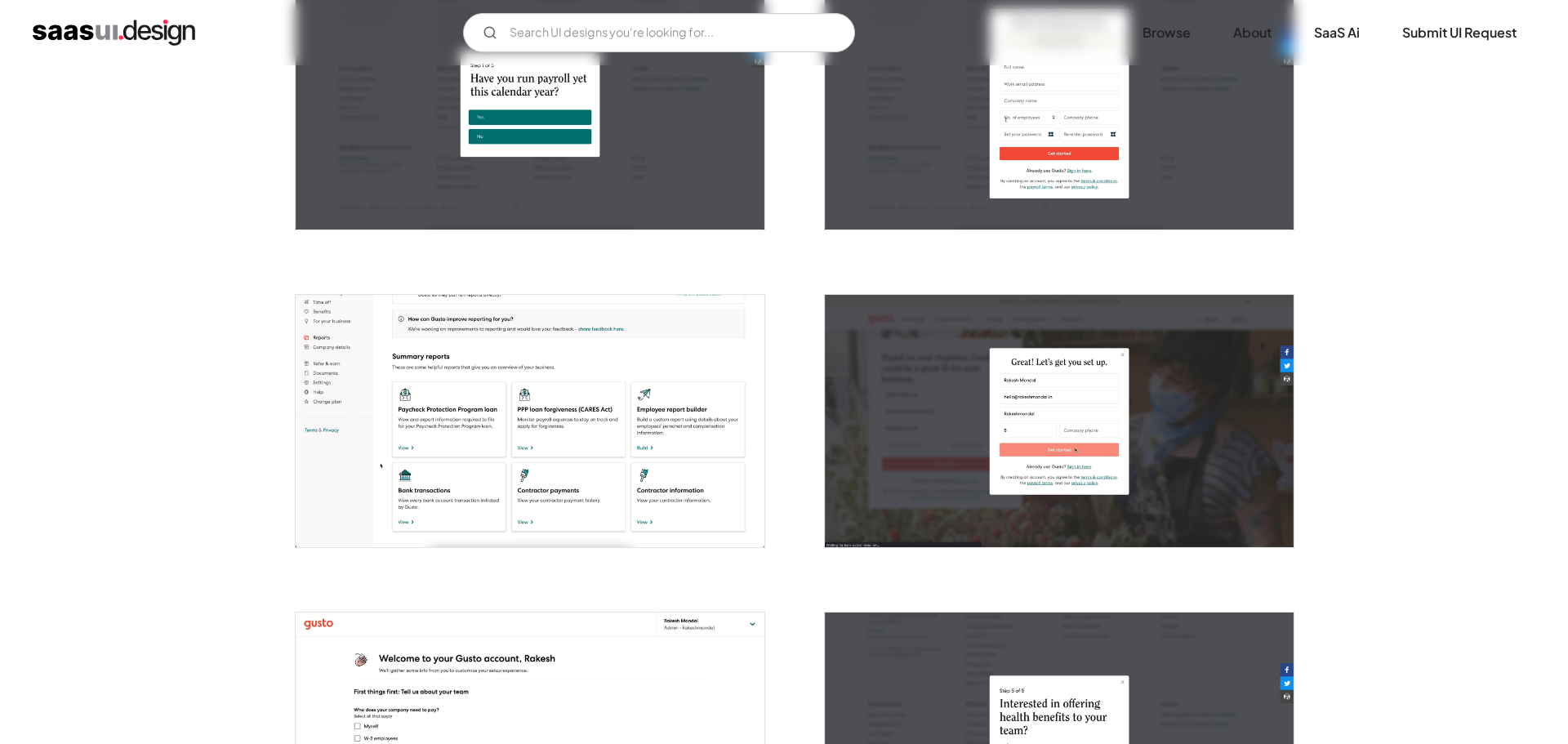
scroll to position [408, 0]
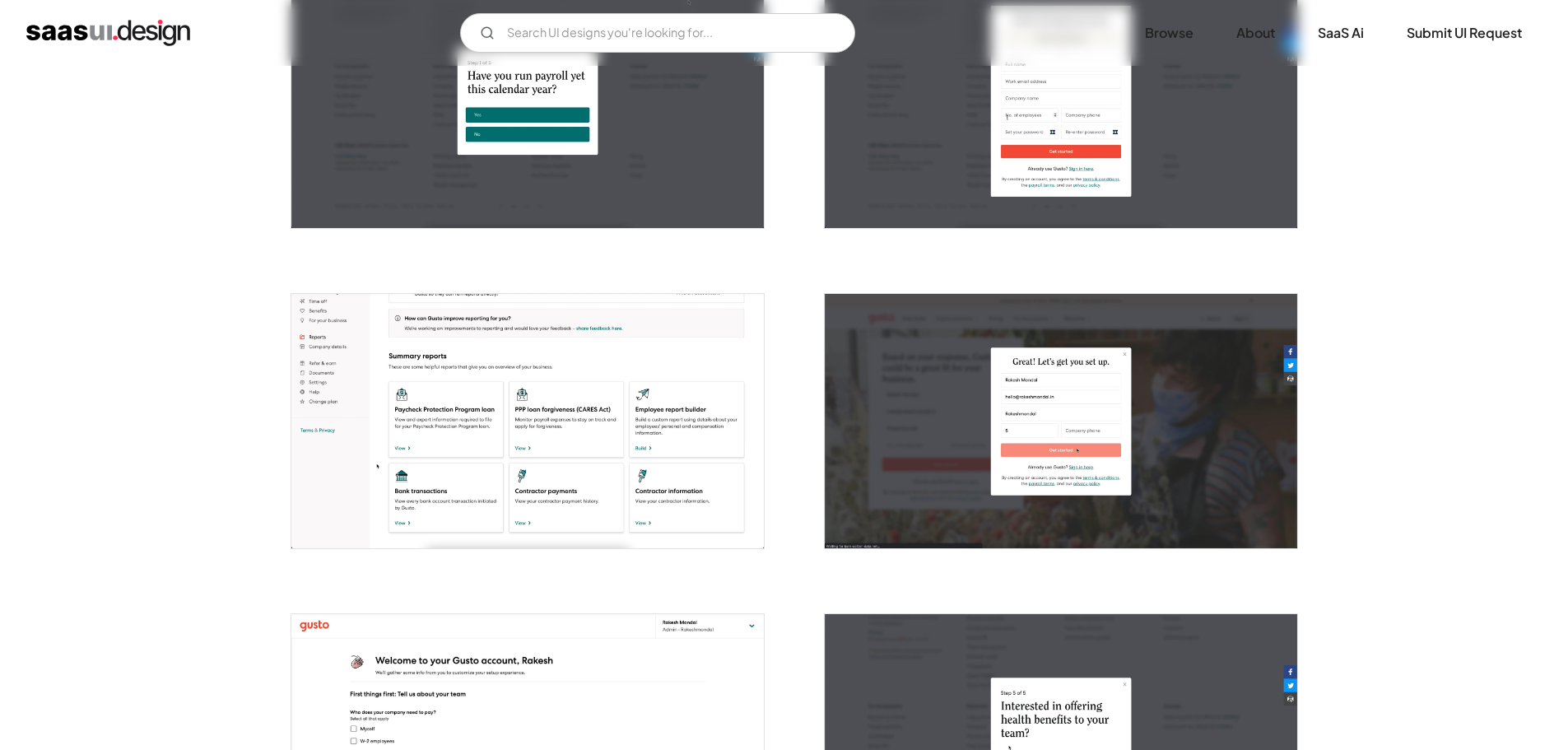
click at [659, 483] on img "open lightbox" at bounding box center [527, 421] width 472 height 255
